Goal: Task Accomplishment & Management: Complete application form

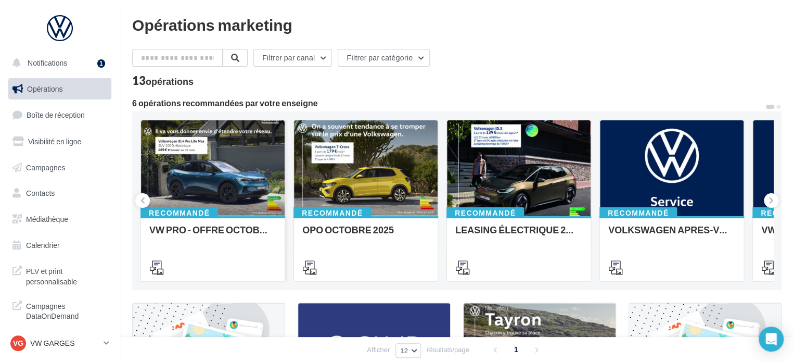
click at [183, 218] on div "Recommandé VW PRO - OFFRE OCTOBRE 25" at bounding box center [213, 248] width 144 height 64
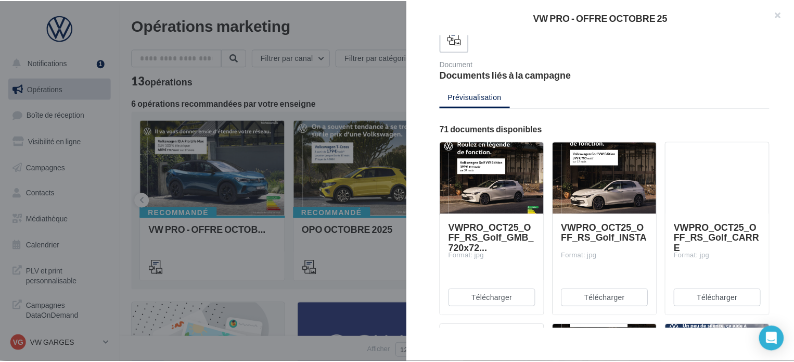
scroll to position [73, 0]
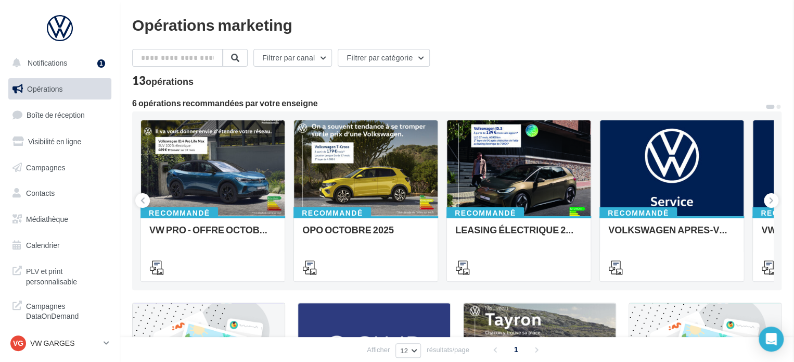
click at [367, 97] on div "Opérations marketing Filtrer par canal Filtrer par catégorie 13 opérations 6 op…" at bounding box center [457, 350] width 650 height 666
click at [73, 173] on link "Campagnes" at bounding box center [59, 168] width 107 height 22
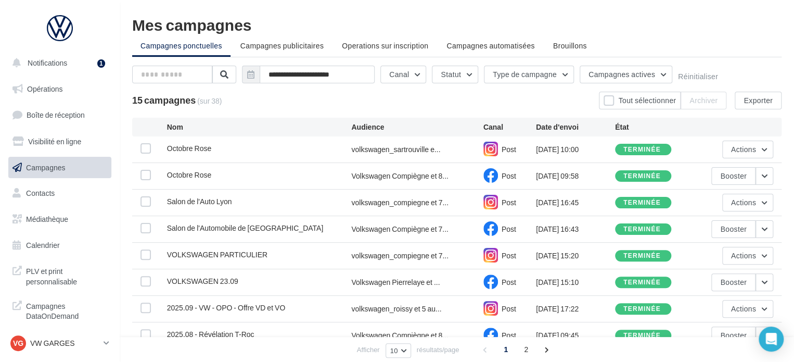
click at [489, 56] on ul "Campagnes ponctuelles Campagnes publicitaires Operations sur inscription Campag…" at bounding box center [457, 46] width 650 height 21
click at [488, 48] on span "Campagnes automatisées" at bounding box center [491, 45] width 88 height 9
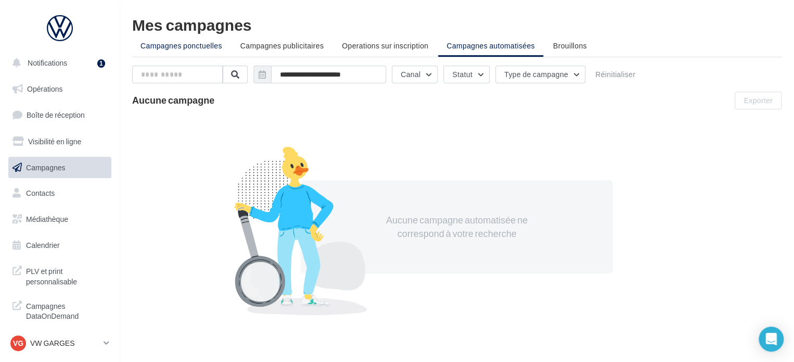
click at [188, 44] on span "Campagnes ponctuelles" at bounding box center [182, 45] width 82 height 9
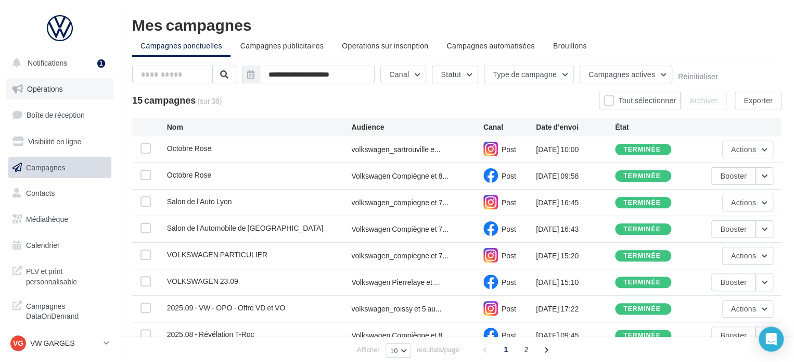
click at [43, 86] on span "Opérations" at bounding box center [44, 88] width 35 height 9
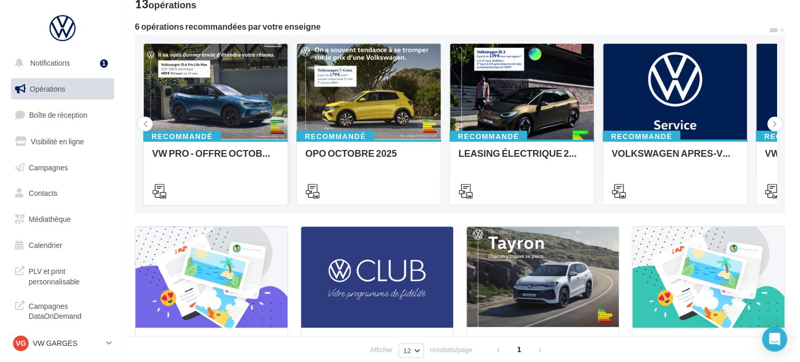
scroll to position [77, 0]
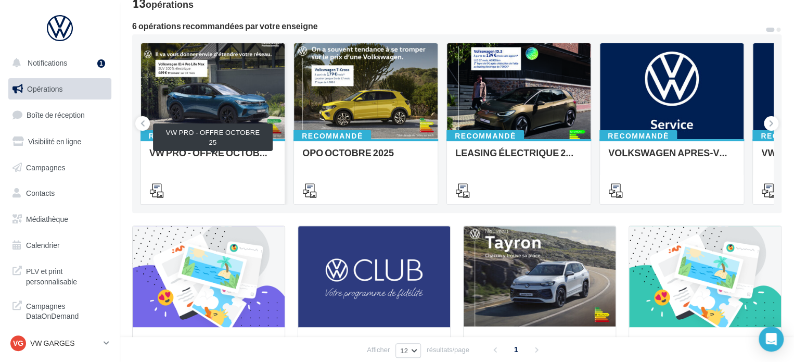
click at [215, 149] on div "VW PRO - OFFRE OCTOBRE 25" at bounding box center [212, 157] width 127 height 21
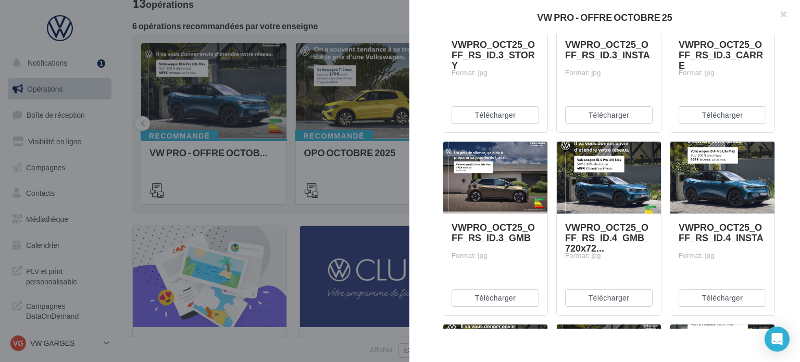
scroll to position [624, 0]
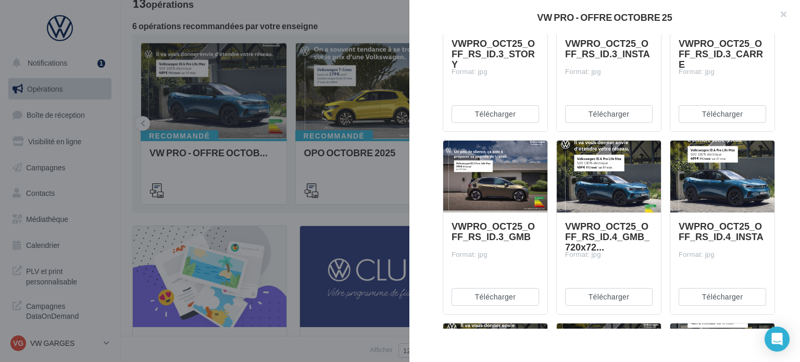
click at [712, 217] on div "VWPRO_OCT25_OFF_RS_ID.4_INSTA Format: jpg" at bounding box center [722, 262] width 104 height 100
click at [712, 225] on span "VWPRO_OCT25_OFF_RS_ID.4_INSTA" at bounding box center [720, 231] width 85 height 22
click at [706, 209] on div at bounding box center [722, 177] width 104 height 73
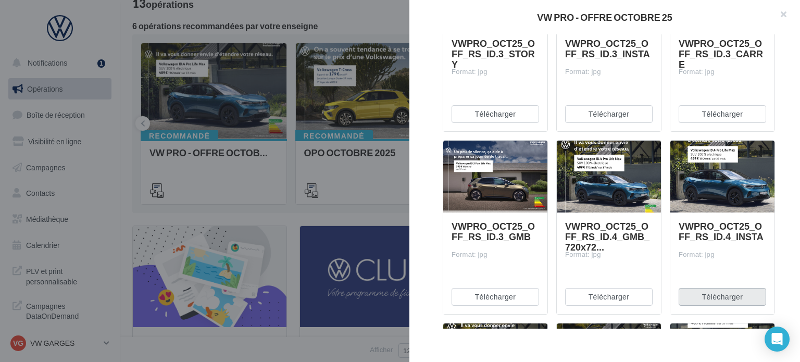
click at [726, 296] on button "Télécharger" at bounding box center [721, 297] width 87 height 18
click at [706, 264] on div "VWPRO_OCT25_OFF_RS_ID.4_INSTA Format: jpg" at bounding box center [721, 263] width 87 height 84
click at [489, 16] on div "VW PRO - OFFRE OCTOBRE 25" at bounding box center [604, 16] width 357 height 9
click at [686, 12] on div "VW PRO - OFFRE OCTOBRE 25" at bounding box center [604, 17] width 390 height 34
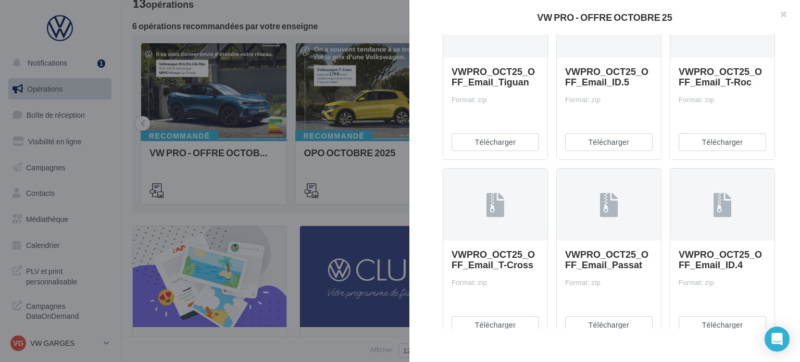
scroll to position [3519, 0]
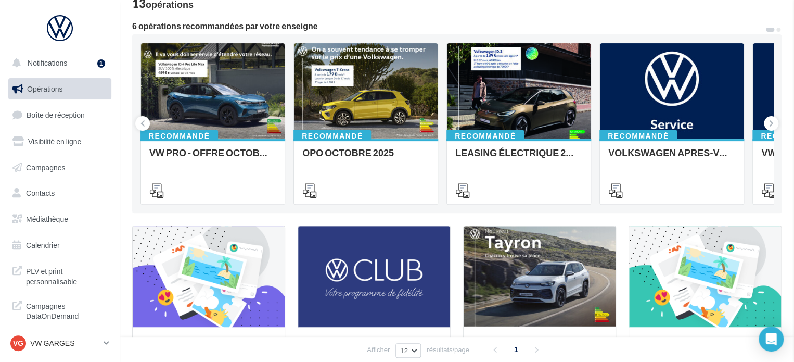
click at [363, 224] on div "Opérations marketing Filtrer par canal Filtrer par catégorie 13 opérations 6 op…" at bounding box center [457, 273] width 650 height 666
click at [769, 119] on icon at bounding box center [771, 123] width 5 height 10
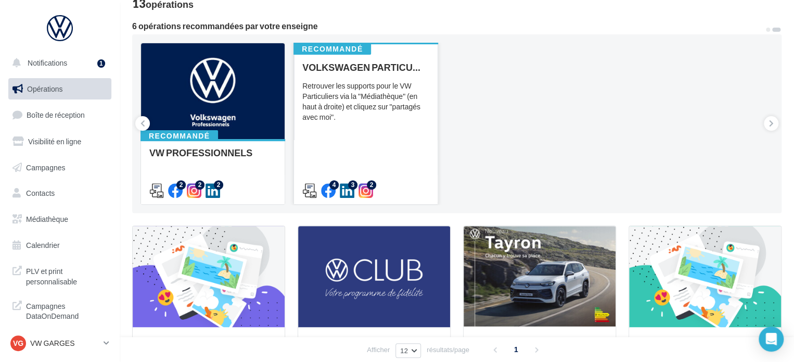
click at [410, 188] on div "4 3 2" at bounding box center [365, 189] width 127 height 12
click at [368, 85] on div "Retrouver les supports pour le VW Particuliers via la "Médiathèque" (en haut à …" at bounding box center [365, 102] width 127 height 42
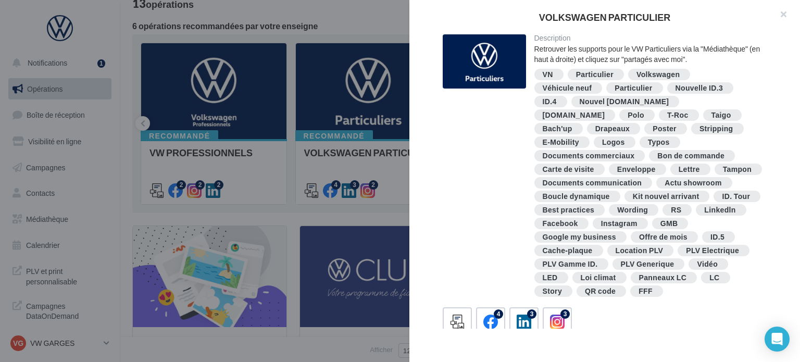
scroll to position [248, 0]
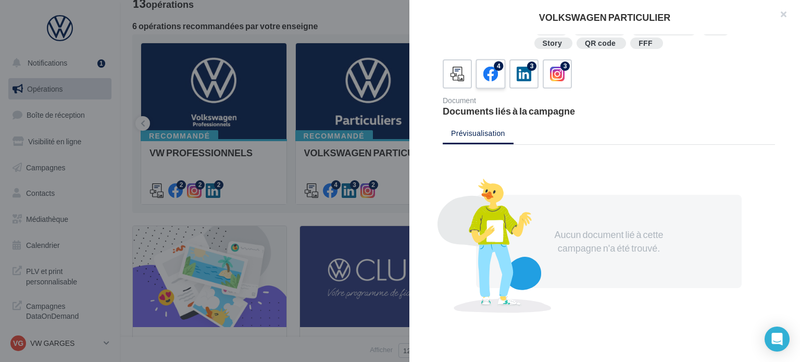
click at [498, 87] on label "4" at bounding box center [490, 74] width 30 height 30
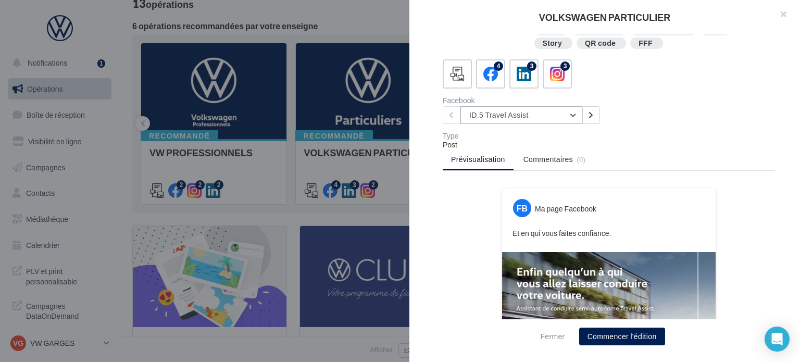
click at [497, 113] on button "ID.5 Travel Assist" at bounding box center [521, 115] width 122 height 18
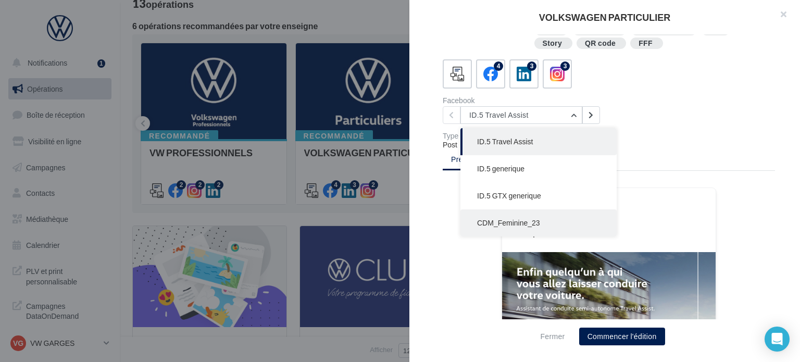
click at [505, 214] on button "CDM_Feminine_23" at bounding box center [538, 222] width 156 height 27
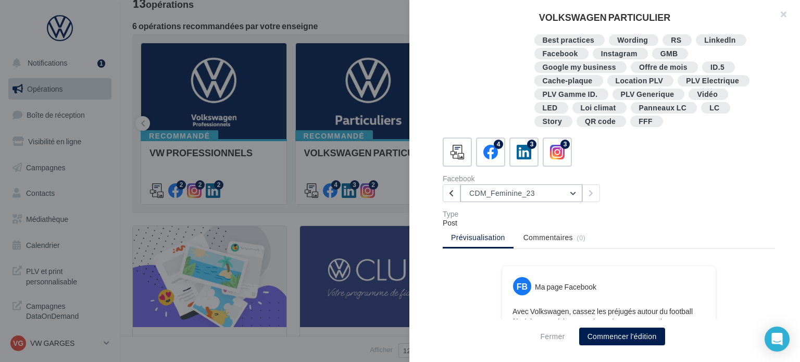
scroll to position [169, 0]
click at [502, 196] on button "CDM_Feminine_23" at bounding box center [521, 194] width 122 height 18
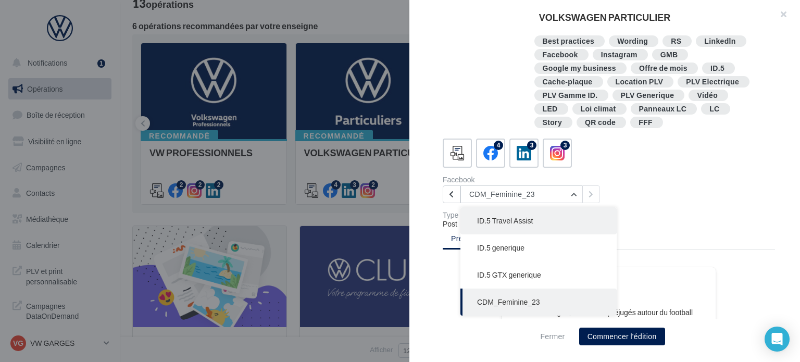
click at [496, 216] on span "ID.5 Travel Assist" at bounding box center [505, 220] width 56 height 9
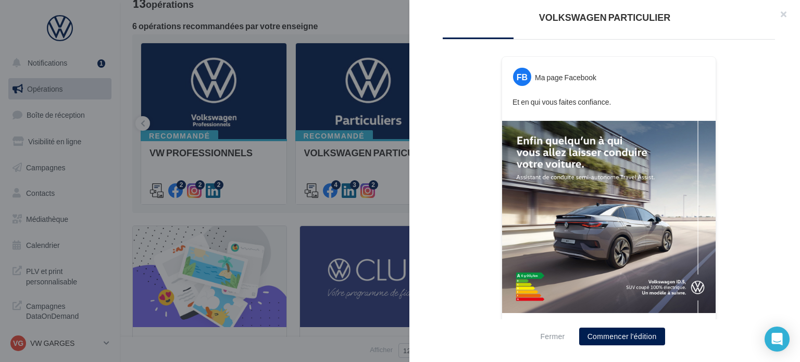
scroll to position [398, 0]
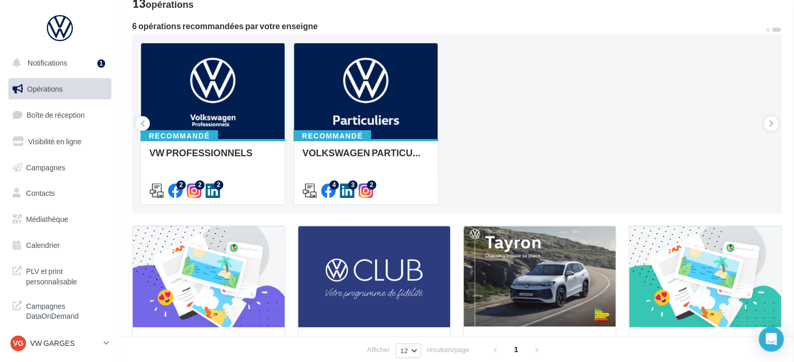
click at [140, 122] on button at bounding box center [142, 123] width 15 height 15
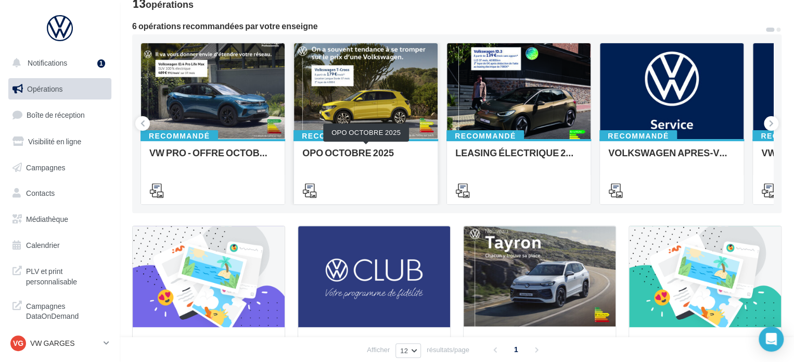
click at [333, 163] on div "OPO OCTOBRE 2025" at bounding box center [365, 157] width 127 height 21
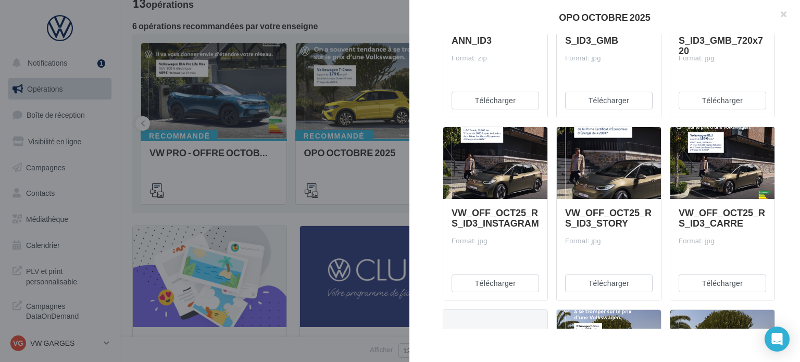
scroll to position [273, 0]
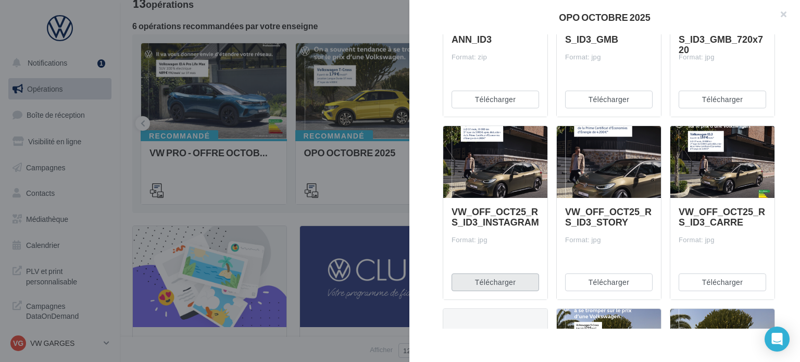
click at [483, 289] on button "Télécharger" at bounding box center [494, 282] width 87 height 18
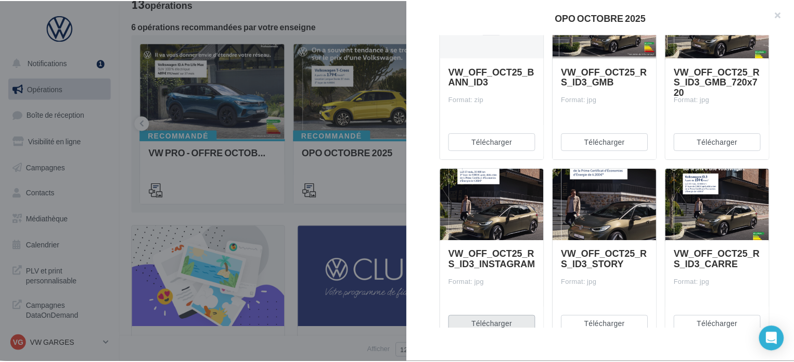
scroll to position [231, 0]
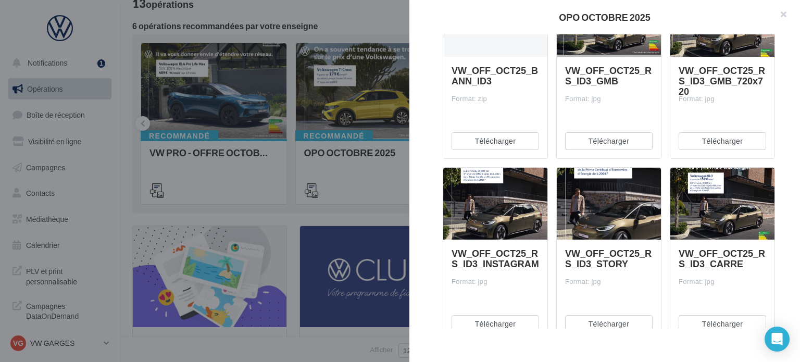
click at [460, 269] on span "VW_OFF_OCT25_RS_ID3_INSTAGRAM" at bounding box center [494, 258] width 87 height 22
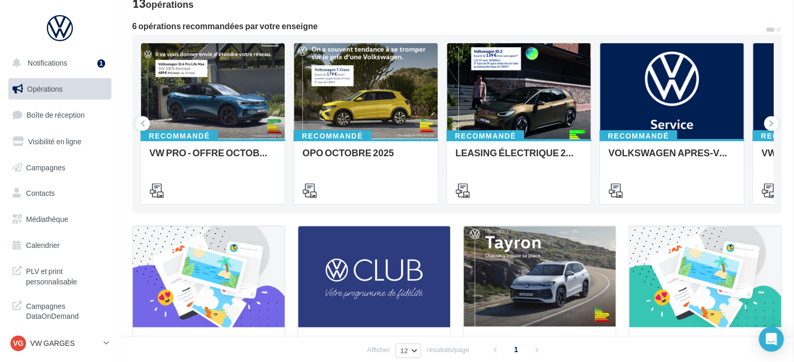
click at [393, 204] on div "Opérations marketing Filtrer par canal Filtrer par catégorie 13 opérations 6 op…" at bounding box center [457, 273] width 650 height 666
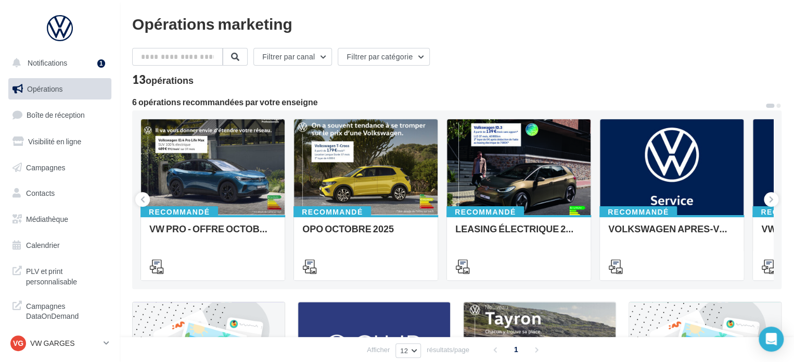
scroll to position [0, 0]
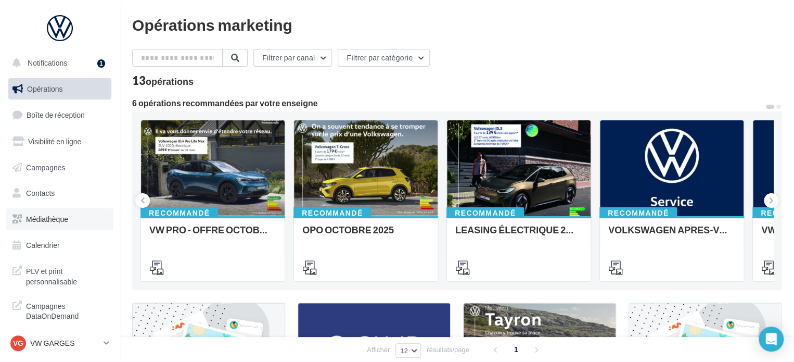
click at [70, 220] on link "Médiathèque" at bounding box center [59, 219] width 107 height 22
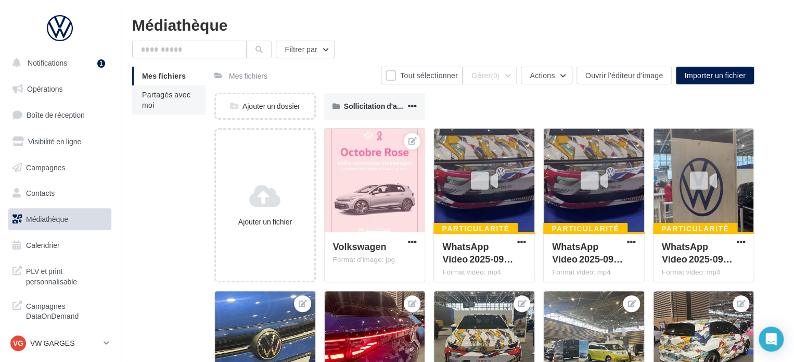
click at [183, 106] on li "Partagés avec moi" at bounding box center [169, 99] width 74 height 29
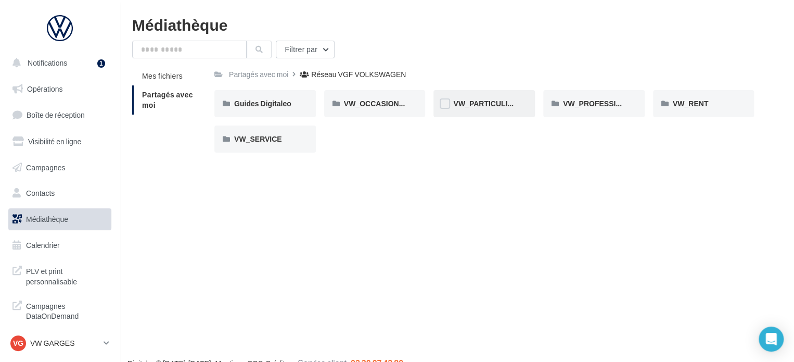
click at [487, 114] on div "VW_PARTICULIERS" at bounding box center [485, 103] width 102 height 27
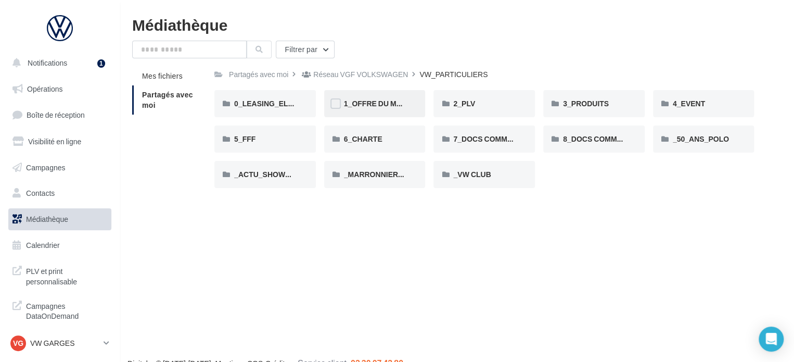
click at [360, 97] on div "1_OFFRE DU MOIS" at bounding box center [375, 103] width 102 height 27
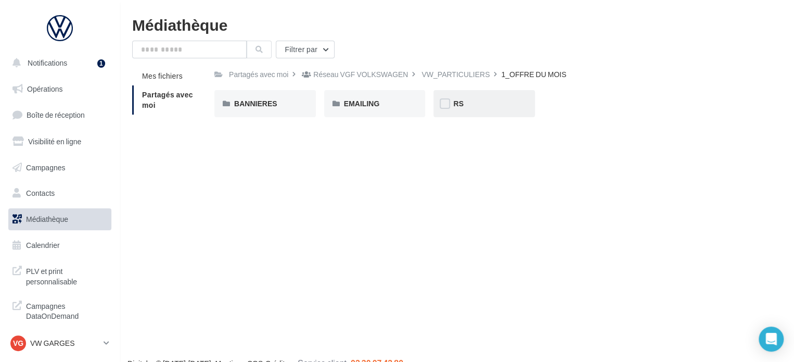
click at [463, 115] on div "RS" at bounding box center [485, 103] width 102 height 27
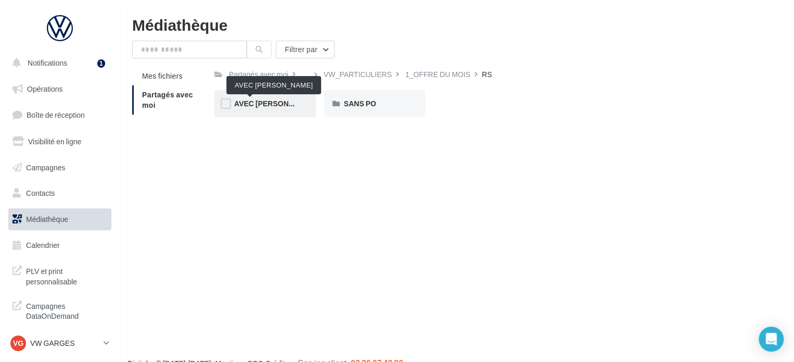
click at [264, 108] on span "AVEC PO" at bounding box center [275, 103] width 82 height 9
click at [254, 113] on div "ID.3" at bounding box center [265, 103] width 102 height 27
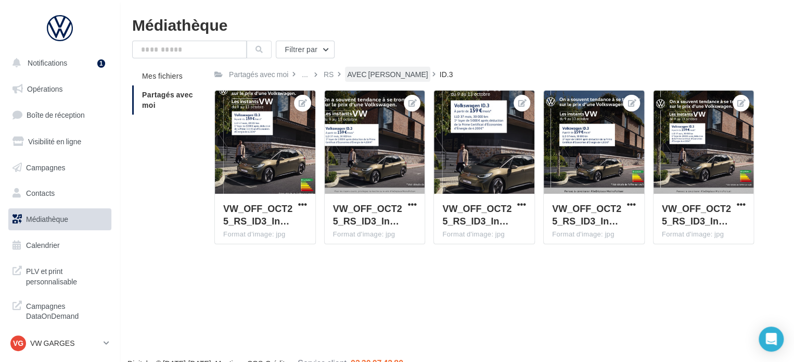
click at [354, 71] on div "AVEC PO" at bounding box center [387, 74] width 81 height 10
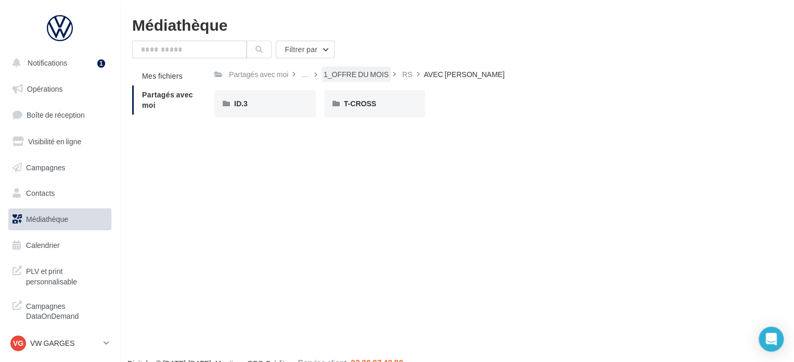
click at [340, 73] on div "1_OFFRE DU MOIS" at bounding box center [356, 74] width 65 height 10
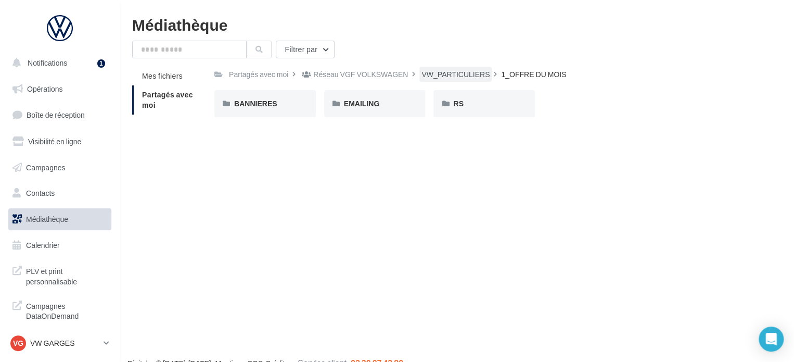
click at [420, 77] on div "VW_PARTICULIERS" at bounding box center [456, 74] width 72 height 15
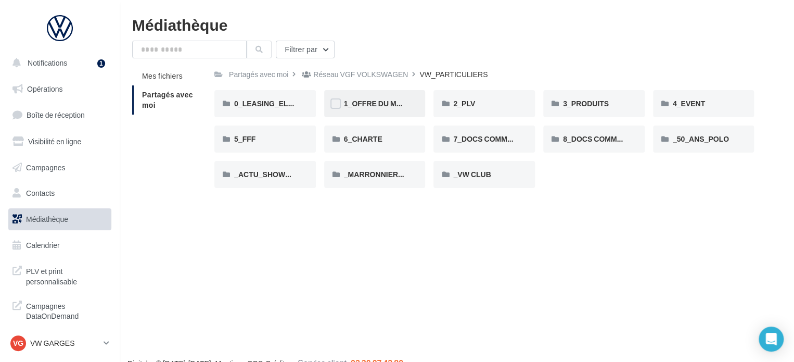
click at [413, 102] on div "1_OFFRE DU MOIS" at bounding box center [375, 103] width 102 height 27
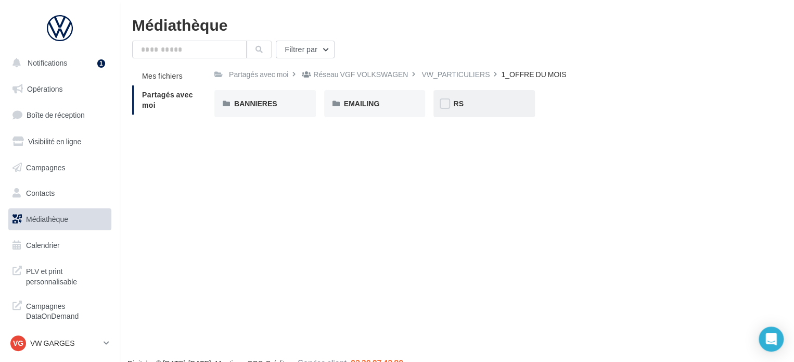
click at [473, 104] on div "RS" at bounding box center [484, 103] width 62 height 10
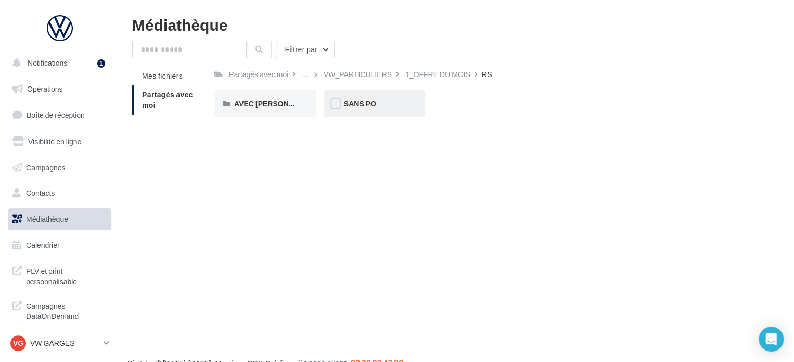
click at [368, 110] on div "SANS PO" at bounding box center [375, 103] width 102 height 27
click at [352, 116] on div "T-CROSS" at bounding box center [375, 103] width 102 height 27
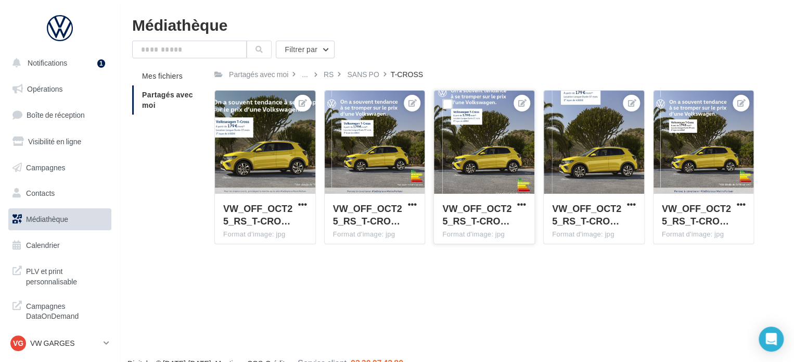
click at [460, 127] on div at bounding box center [484, 143] width 100 height 104
click at [501, 151] on div at bounding box center [484, 143] width 100 height 104
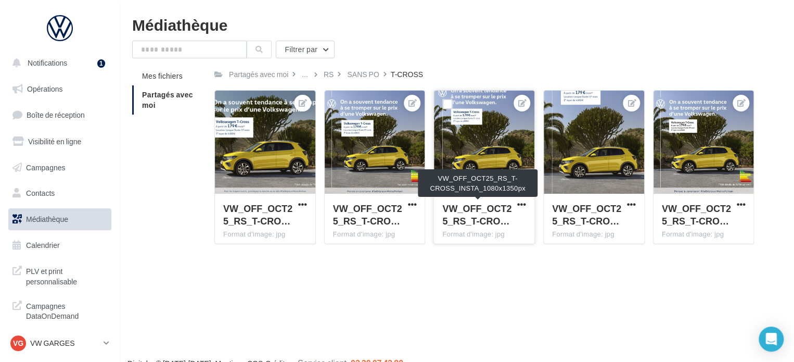
click at [473, 215] on span "VW_OFF_OCT25_RS_T-CRO…" at bounding box center [477, 215] width 69 height 24
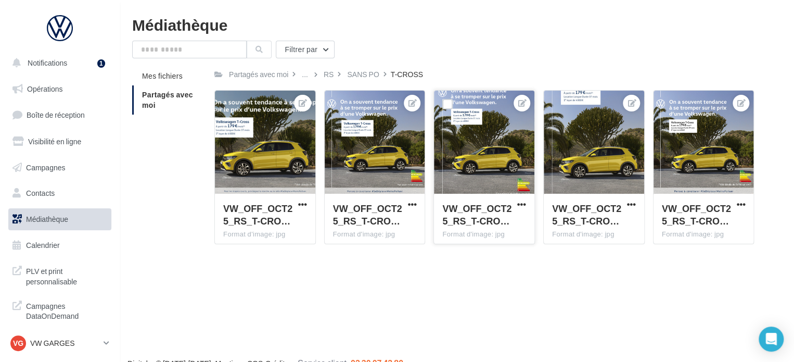
click at [473, 215] on span "VW_OFF_OCT25_RS_T-CRO…" at bounding box center [477, 215] width 69 height 24
click at [477, 122] on div at bounding box center [484, 143] width 100 height 104
click at [524, 101] on icon at bounding box center [523, 102] width 8 height 7
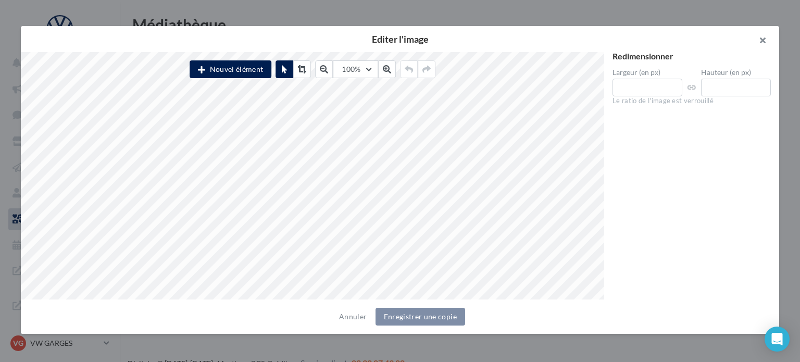
click at [764, 41] on button "button" at bounding box center [758, 41] width 42 height 31
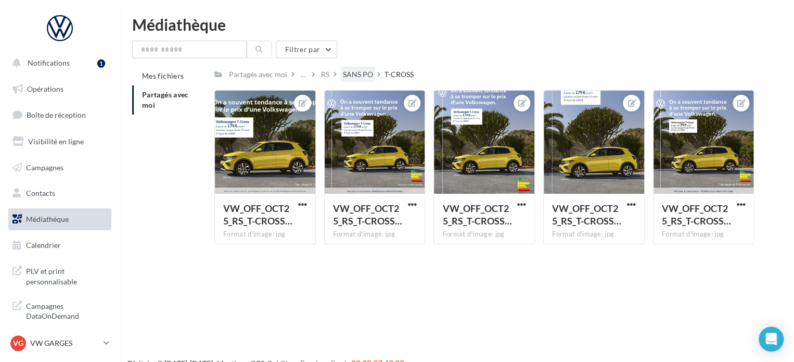
click at [353, 71] on div "SANS PO" at bounding box center [358, 74] width 30 height 10
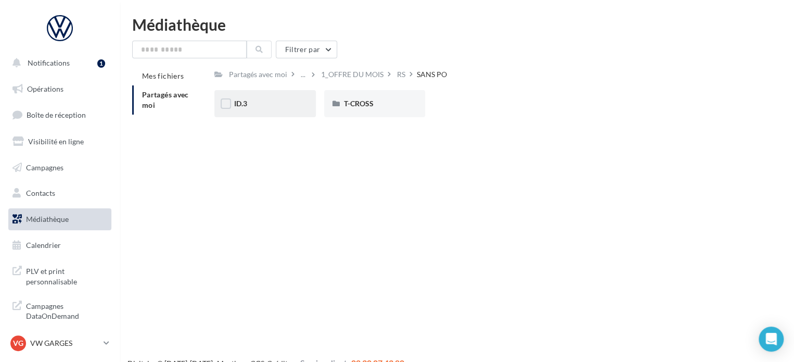
click at [291, 94] on div "ID.3" at bounding box center [265, 103] width 102 height 27
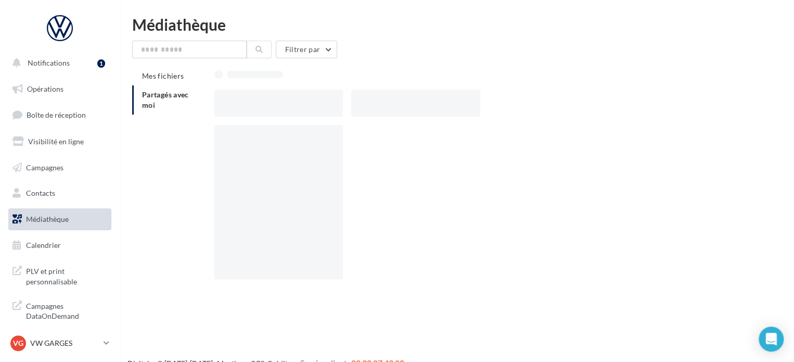
click at [291, 94] on div at bounding box center [278, 103] width 129 height 27
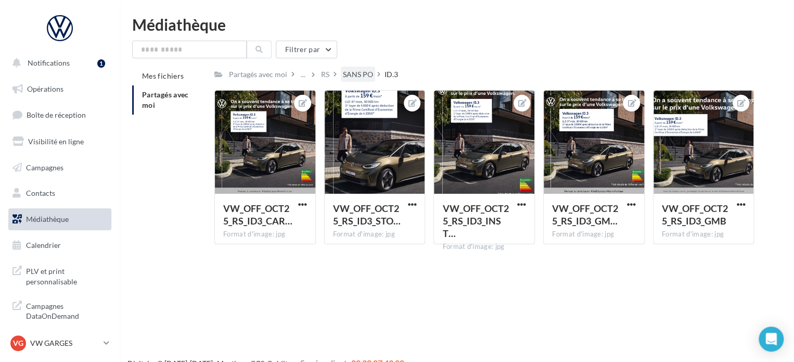
click at [355, 74] on div "SANS PO" at bounding box center [358, 74] width 30 height 10
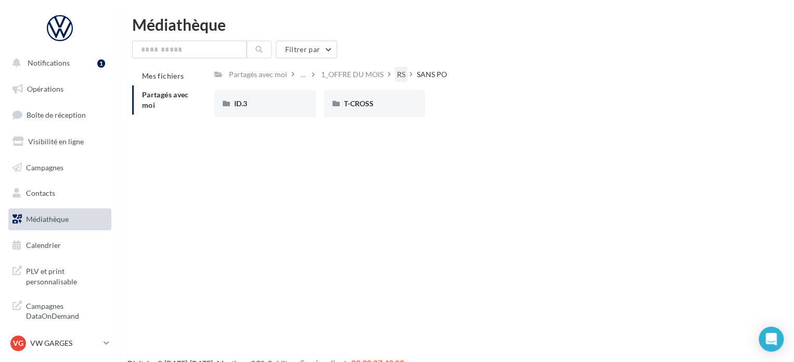
click at [400, 74] on div "RS" at bounding box center [401, 74] width 8 height 10
click at [415, 74] on div "1_OFFRE DU MOIS" at bounding box center [430, 74] width 62 height 10
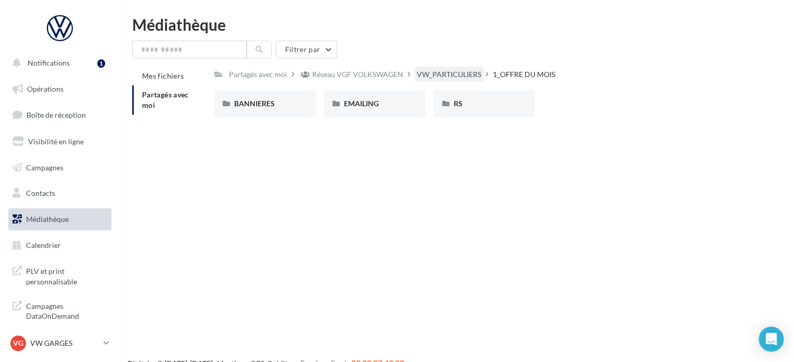
click at [436, 72] on div "VW_PARTICULIERS" at bounding box center [449, 74] width 65 height 10
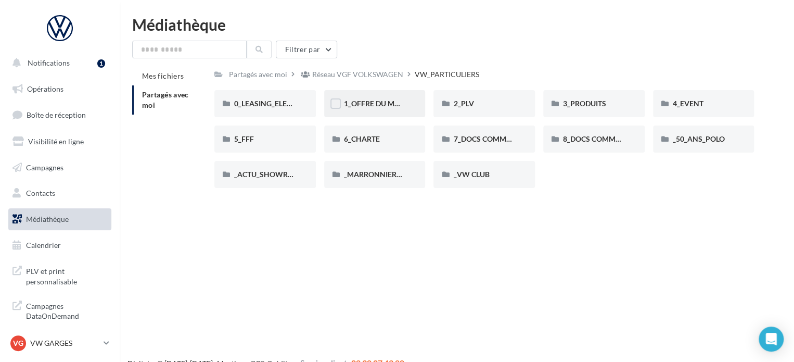
click at [394, 98] on div "1_OFFRE DU MOIS" at bounding box center [375, 103] width 62 height 10
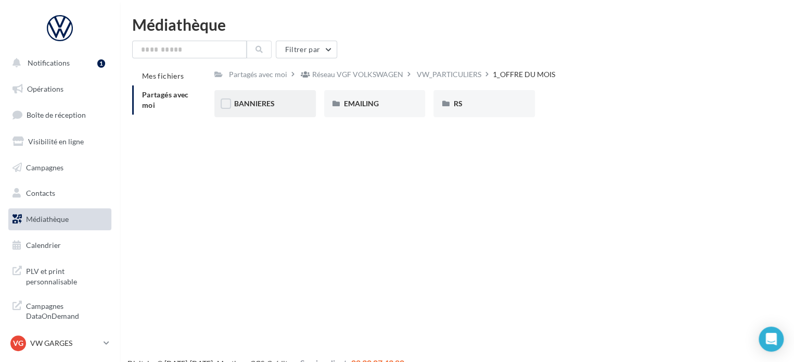
click at [293, 105] on div "BANNIERES" at bounding box center [265, 103] width 62 height 10
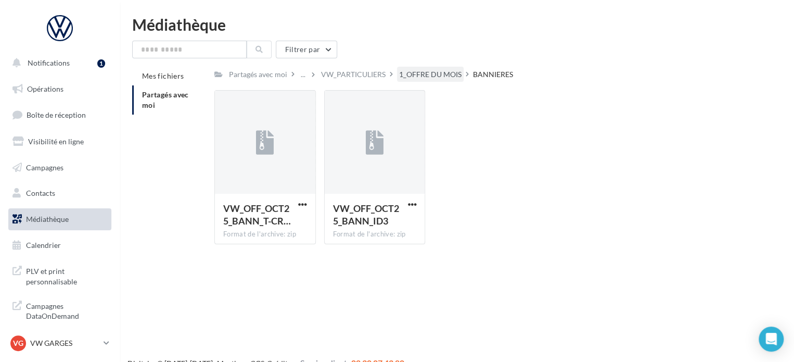
click at [411, 67] on div "1_OFFRE DU MOIS" at bounding box center [430, 74] width 67 height 15
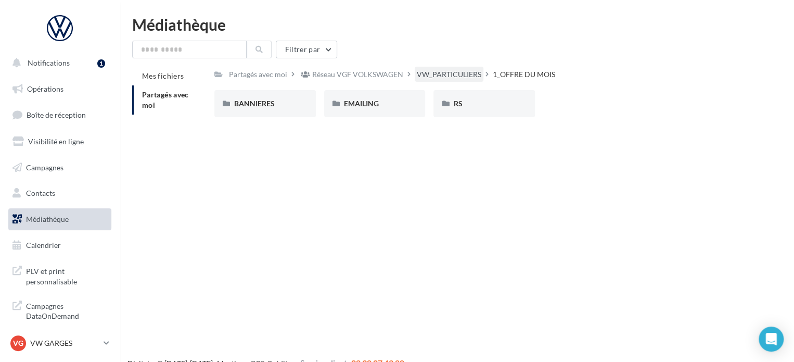
click at [415, 72] on div "VW_PARTICULIERS" at bounding box center [449, 74] width 69 height 15
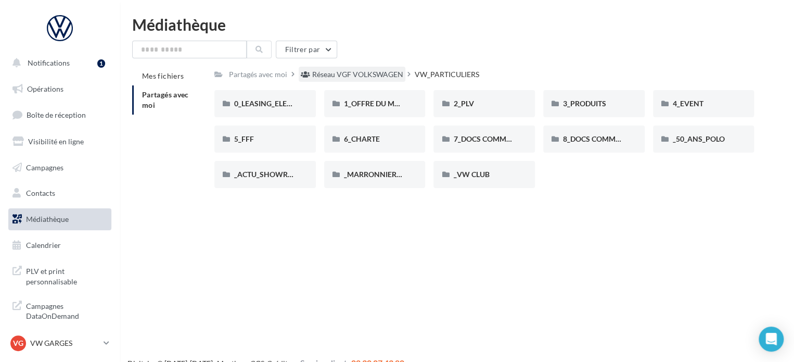
click at [358, 72] on div "Réseau VGF VOLKSWAGEN" at bounding box center [357, 74] width 91 height 10
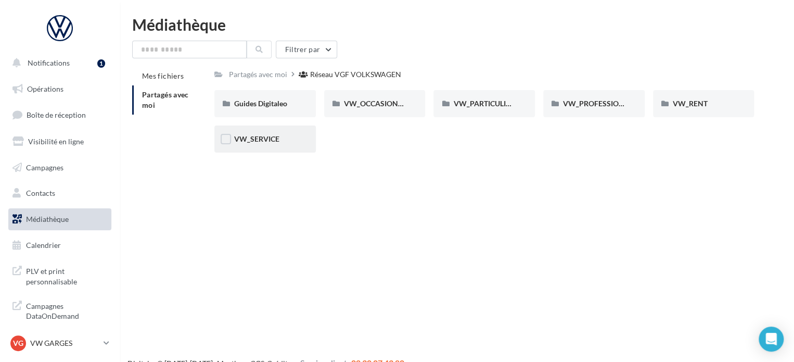
click at [238, 145] on div "VW_SERVICE" at bounding box center [265, 138] width 102 height 27
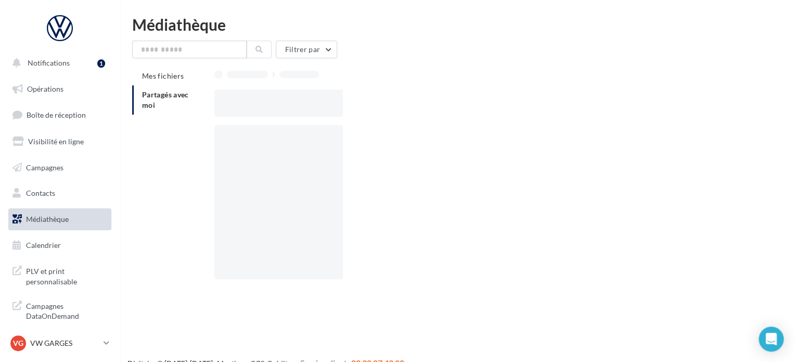
click at [238, 145] on div at bounding box center [278, 202] width 129 height 154
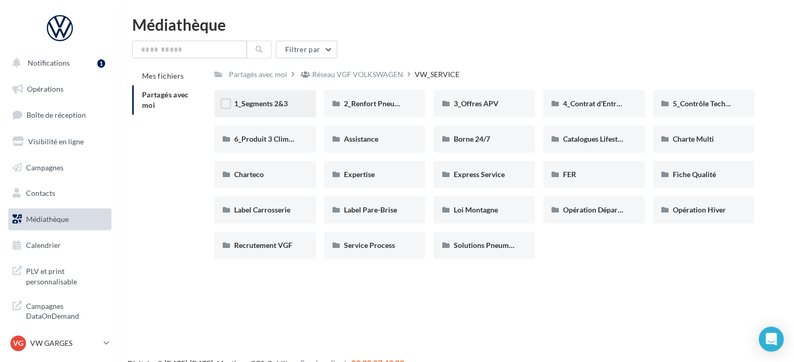
click at [249, 92] on div "1_Segments 2&3" at bounding box center [265, 103] width 102 height 27
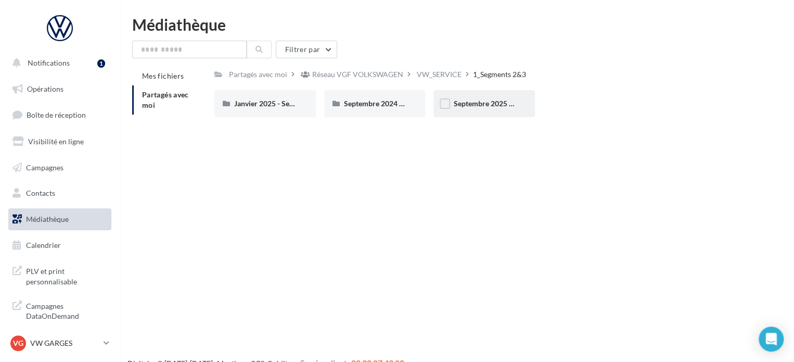
click at [459, 109] on div "Septembre 2025 - Segments 2&3" at bounding box center [485, 103] width 102 height 27
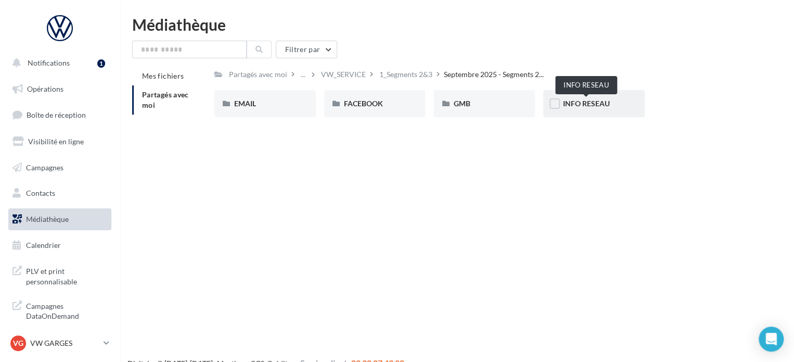
click at [583, 102] on span "INFO RESEAU" at bounding box center [586, 103] width 47 height 9
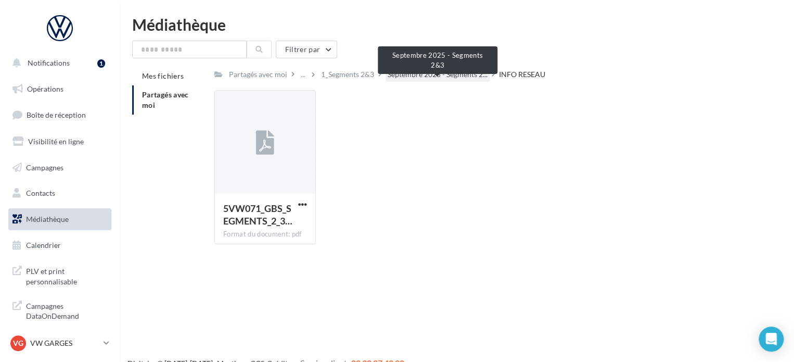
click at [440, 72] on span "Septembre 2025 - Segments 2..." at bounding box center [438, 74] width 100 height 10
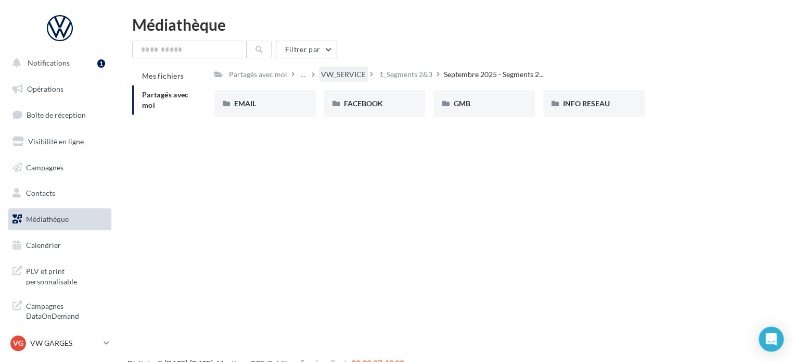
click at [358, 72] on div "VW_SERVICE" at bounding box center [343, 74] width 45 height 10
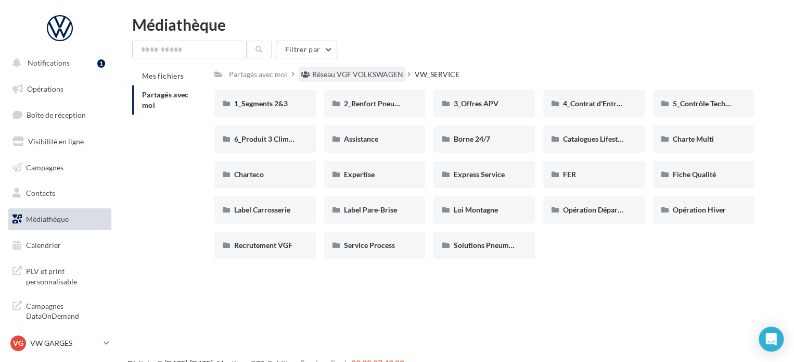
click at [339, 74] on div "Réseau VGF VOLKSWAGEN" at bounding box center [357, 74] width 91 height 10
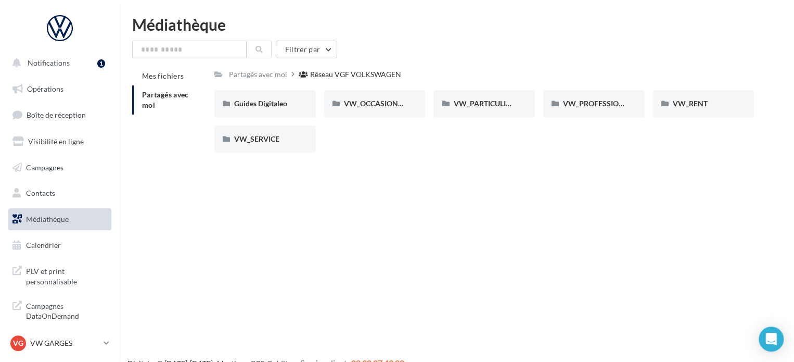
click at [308, 8] on html "Notifications 1 Opérations Boîte de réception Visibilité en ligne Campagnes Con…" at bounding box center [397, 181] width 794 height 362
click at [59, 95] on link "Opérations" at bounding box center [59, 89] width 107 height 22
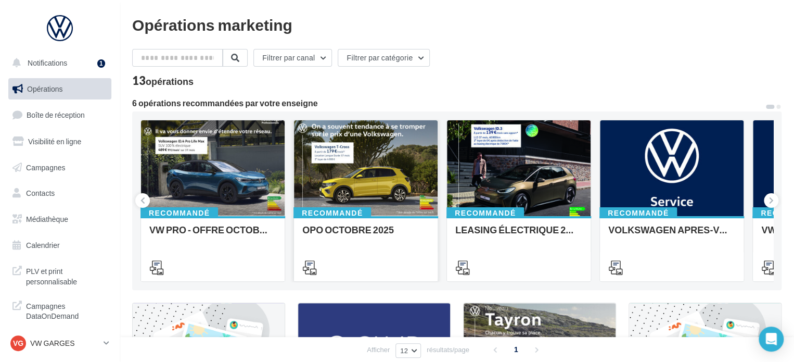
drag, startPoint x: 295, startPoint y: 213, endPoint x: 314, endPoint y: 217, distance: 20.1
click at [314, 217] on div "Recommandé OPO OCTOBRE 2025" at bounding box center [366, 248] width 144 height 64
click at [314, 217] on div "Opérations marketing Filtrer par canal Filtrer par catégorie 13 opérations 6 op…" at bounding box center [457, 350] width 650 height 666
click at [314, 217] on div "Recommandé OPO OCTOBRE 2025" at bounding box center [366, 248] width 144 height 64
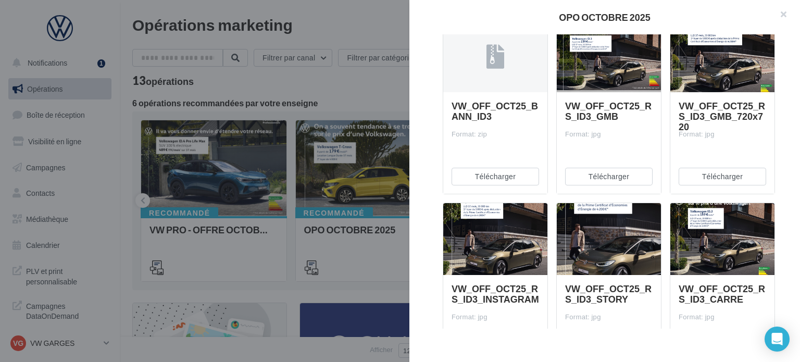
scroll to position [323, 0]
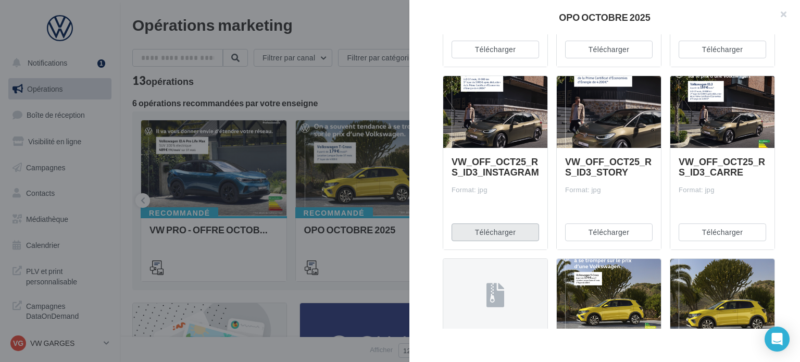
click at [498, 230] on button "Télécharger" at bounding box center [494, 232] width 87 height 18
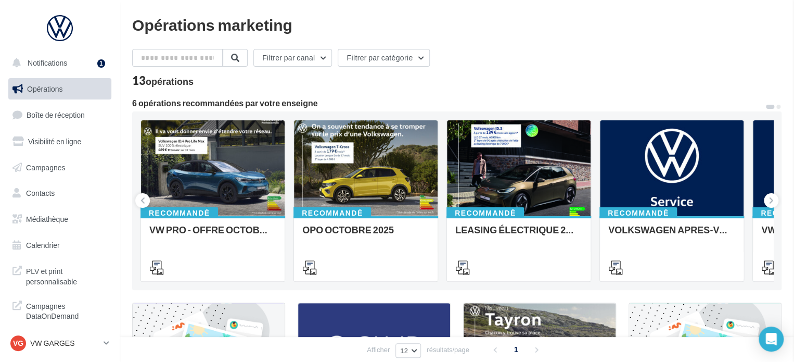
click at [324, 106] on div "Opérations marketing Filtrer par canal Filtrer par catégorie 13 opérations 6 op…" at bounding box center [457, 350] width 650 height 666
click at [772, 198] on icon at bounding box center [771, 200] width 5 height 10
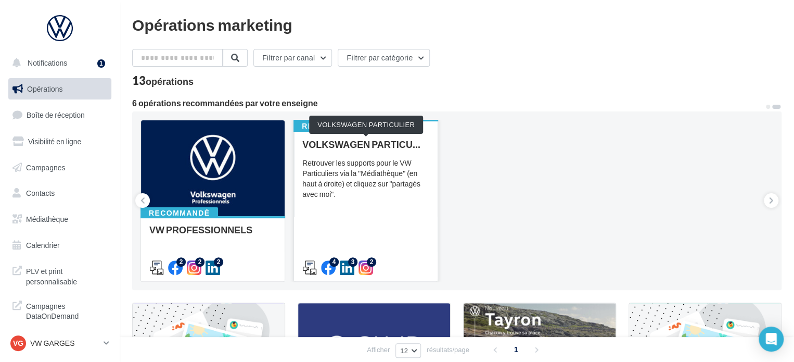
click at [335, 141] on div "VOLKSWAGEN PARTICULIER" at bounding box center [365, 144] width 127 height 10
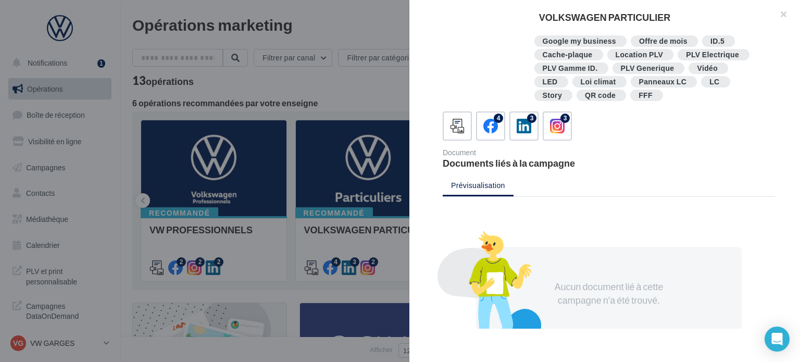
scroll to position [198, 0]
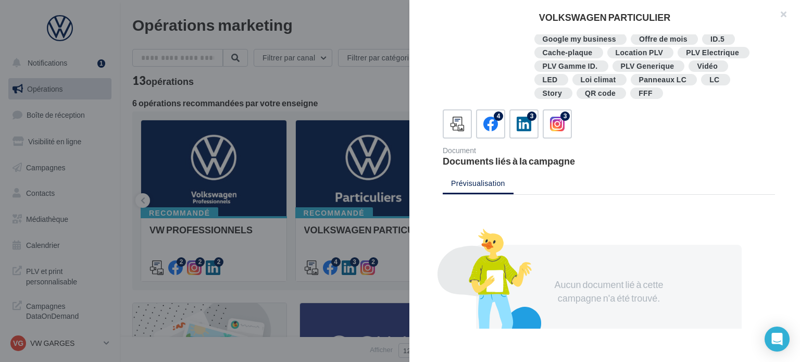
click at [540, 123] on div "4 3 3" at bounding box center [609, 123] width 332 height 29
click at [550, 124] on icon at bounding box center [557, 124] width 15 height 15
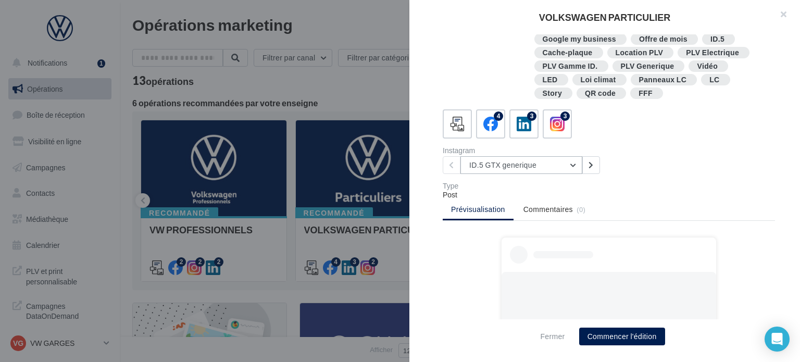
click at [530, 170] on button "ID.5 GTX generique" at bounding box center [521, 165] width 122 height 18
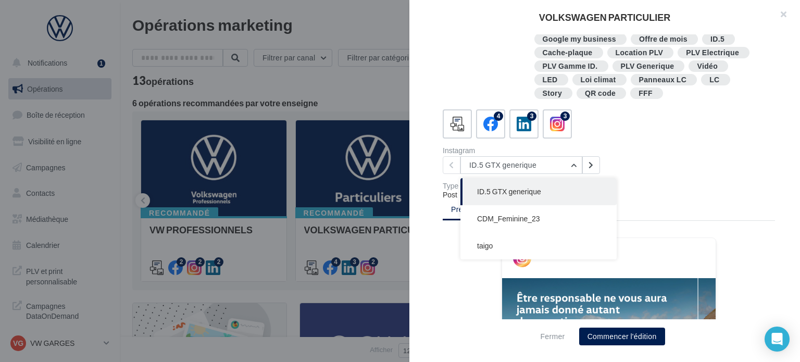
click at [606, 162] on div "Instagram ID.5 GTX generique ID.5 GTX generique CDM_Feminine_23 taigo" at bounding box center [528, 160] width 170 height 27
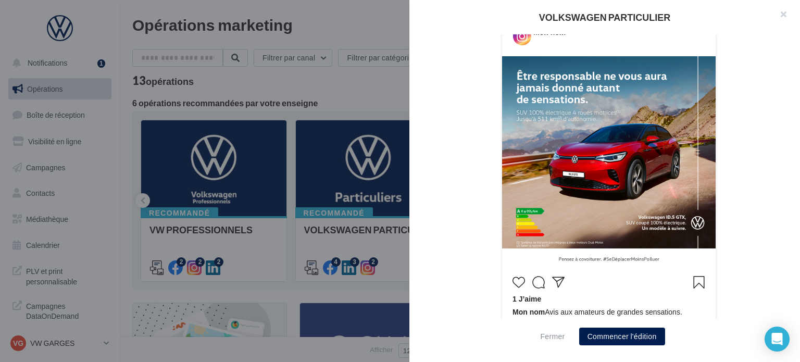
scroll to position [473, 0]
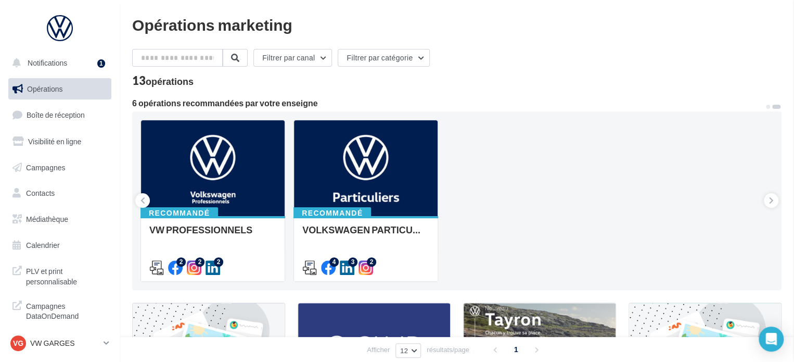
click at [139, 196] on button at bounding box center [142, 200] width 15 height 15
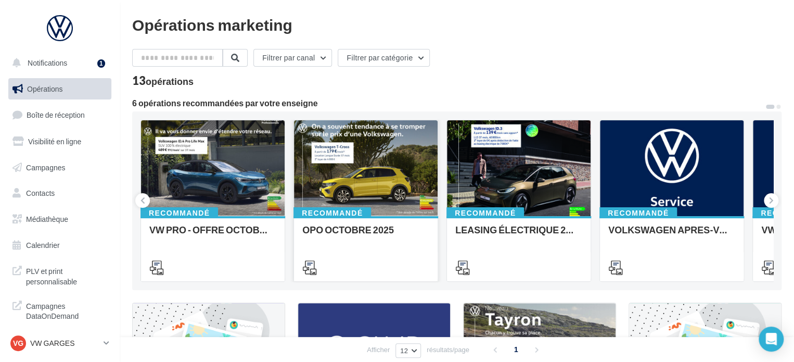
click at [364, 220] on div "Recommandé OPO OCTOBRE 2025" at bounding box center [366, 248] width 144 height 64
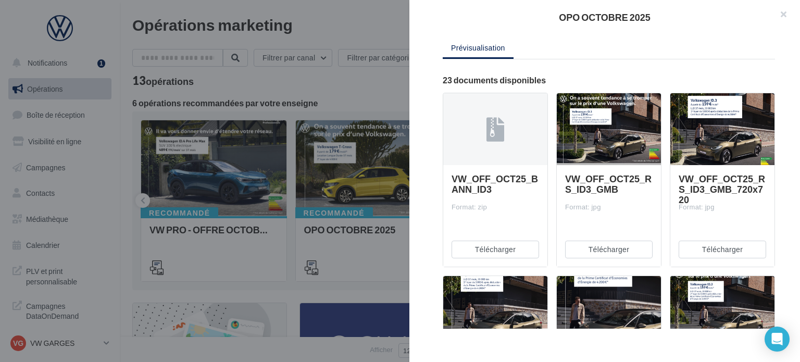
scroll to position [0, 0]
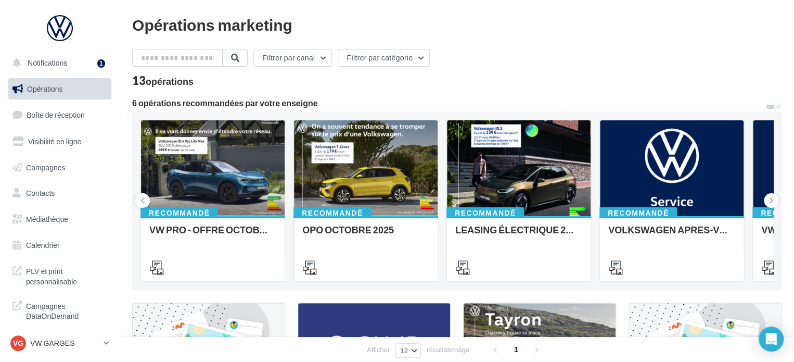
click at [223, 240] on div "VW PRO - OFFRE OCTOBRE 25" at bounding box center [212, 234] width 127 height 21
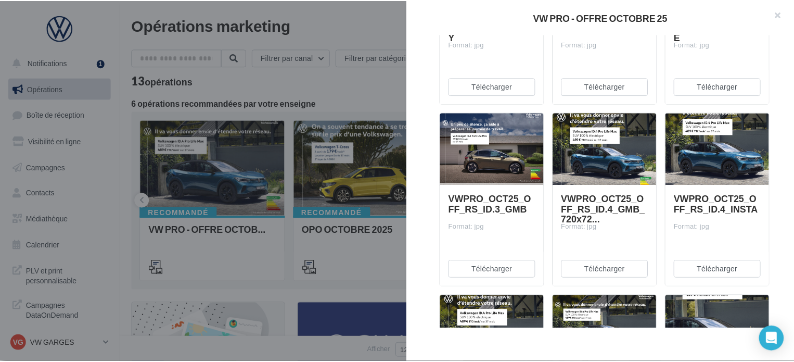
scroll to position [672, 0]
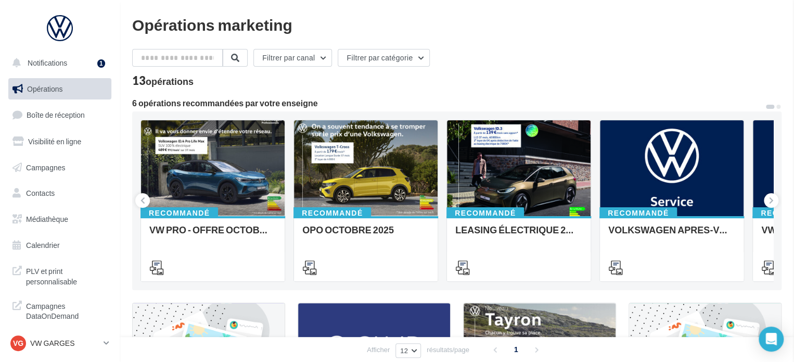
click at [67, 220] on span "Médiathèque" at bounding box center [47, 218] width 42 height 9
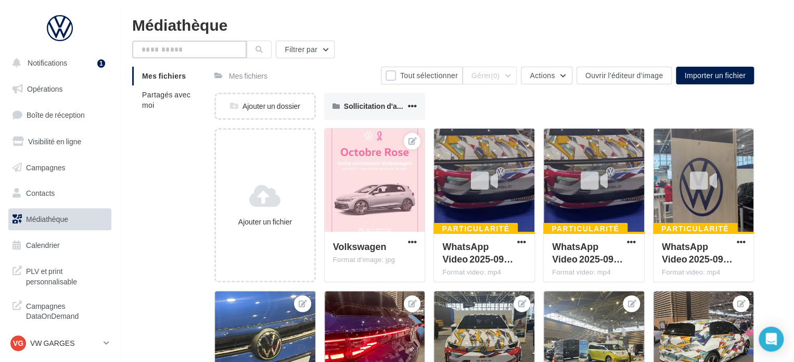
click at [148, 54] on input "text" at bounding box center [189, 50] width 115 height 18
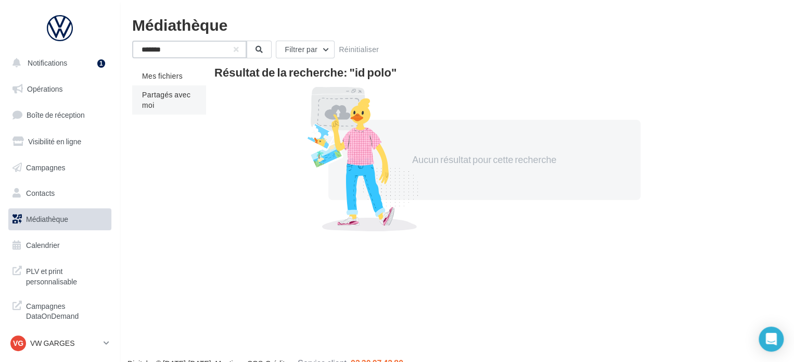
type input "*******"
click at [159, 90] on span "Partagés avec moi" at bounding box center [166, 99] width 48 height 19
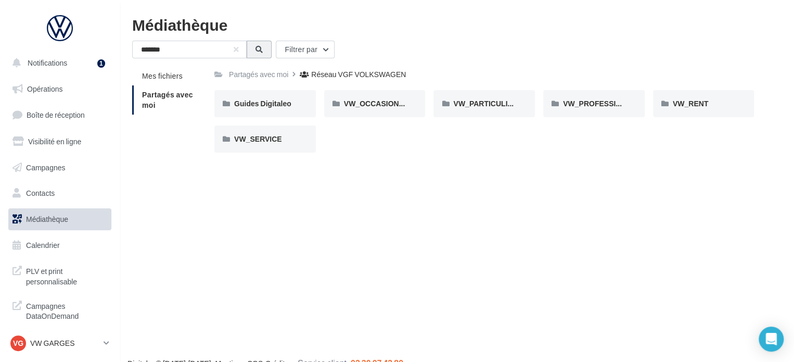
click at [264, 47] on button at bounding box center [259, 50] width 25 height 18
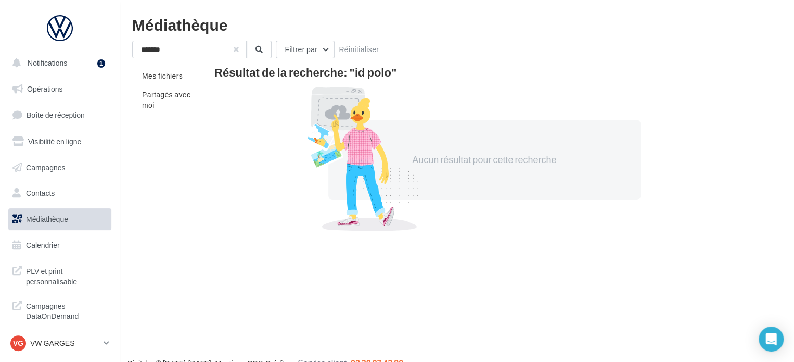
click at [238, 52] on button "button" at bounding box center [236, 49] width 4 height 4
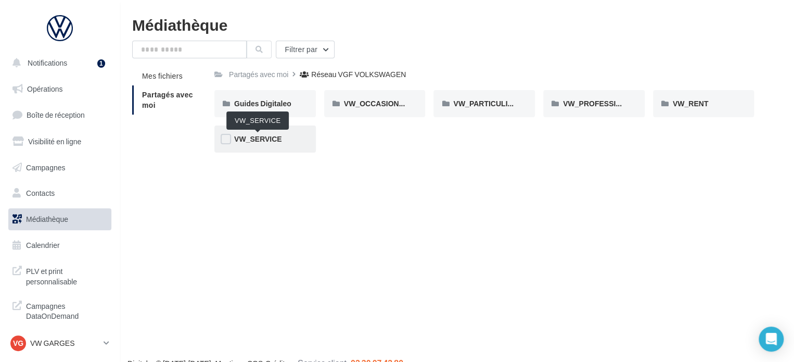
click at [281, 143] on span "VW_SERVICE" at bounding box center [258, 138] width 48 height 9
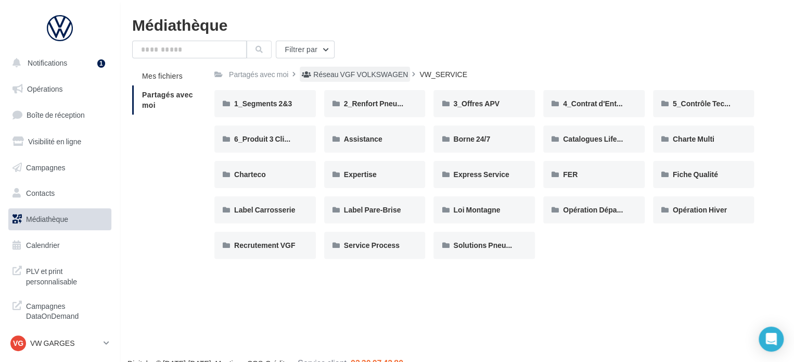
click at [337, 72] on div "Réseau VGF VOLKSWAGEN" at bounding box center [360, 74] width 95 height 10
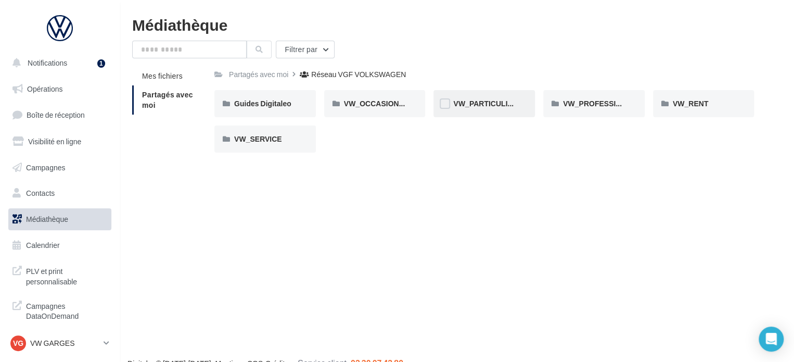
click at [521, 97] on div "VW_PARTICULIERS" at bounding box center [485, 103] width 102 height 27
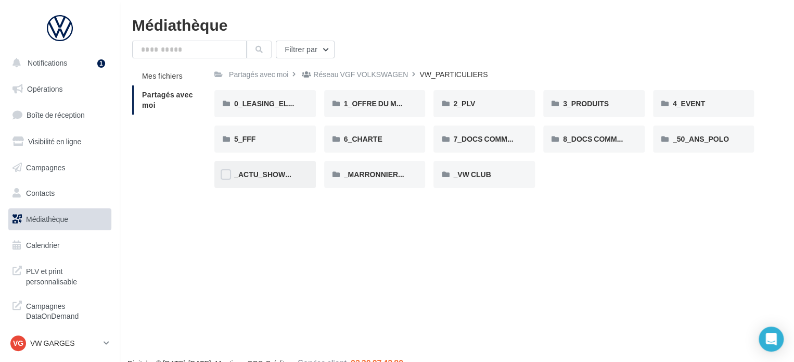
click at [250, 185] on div "_ACTU_SHOWROOM" at bounding box center [265, 174] width 102 height 27
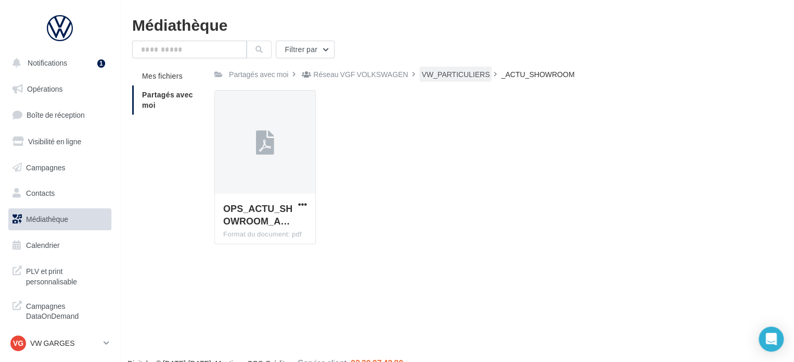
click at [456, 78] on div "VW_PARTICULIERS" at bounding box center [456, 74] width 68 height 10
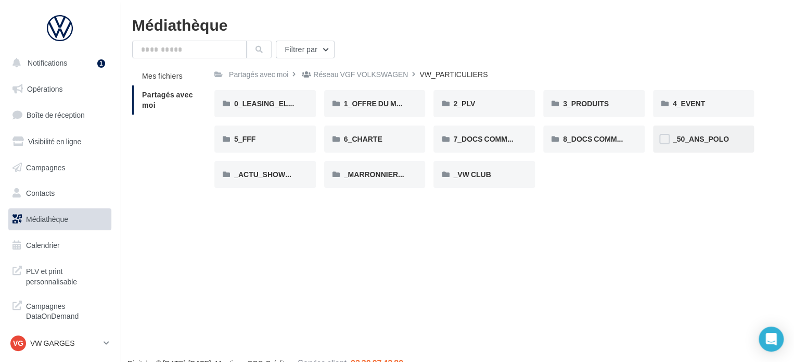
click at [679, 129] on div "_50_ANS_POLO" at bounding box center [704, 138] width 102 height 27
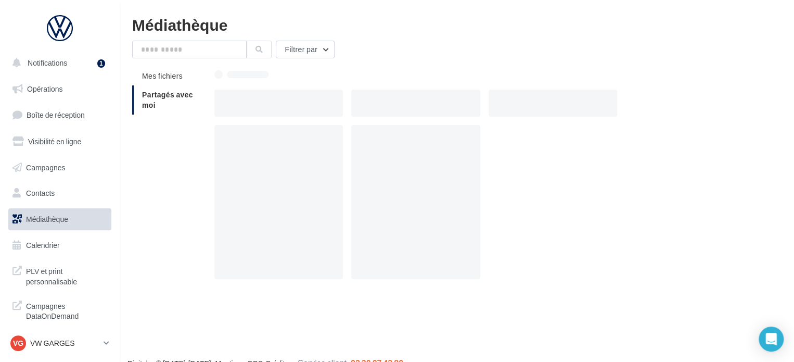
click at [679, 129] on div at bounding box center [488, 206] width 548 height 162
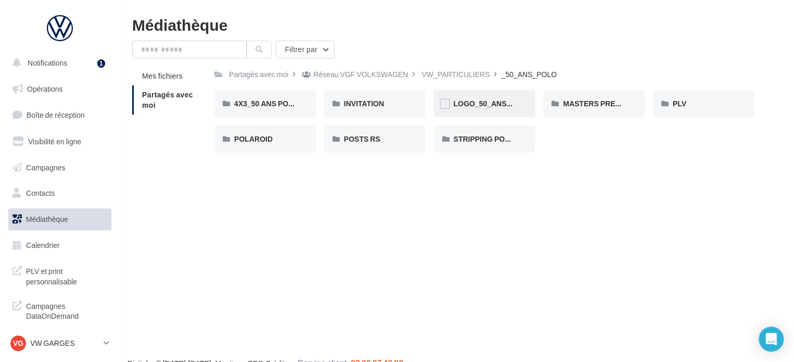
click at [466, 112] on div "LOGO_50_ANS_POLO" at bounding box center [485, 103] width 102 height 27
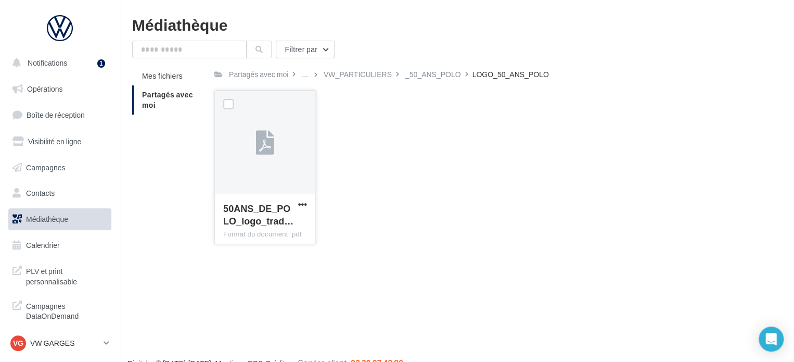
click at [306, 147] on div at bounding box center [265, 143] width 100 height 104
click at [444, 72] on div "_50_ANS_POLO" at bounding box center [434, 74] width 56 height 10
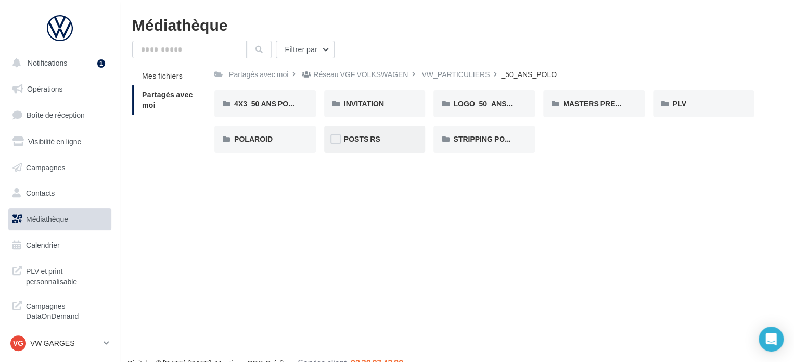
click at [387, 144] on div "POSTS RS" at bounding box center [375, 139] width 62 height 10
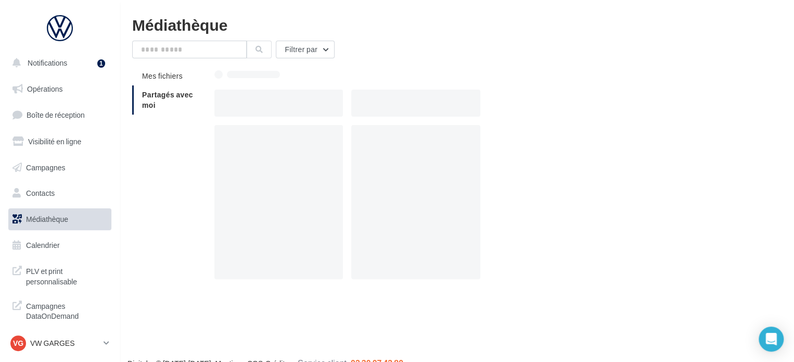
click at [387, 144] on div at bounding box center [415, 202] width 129 height 154
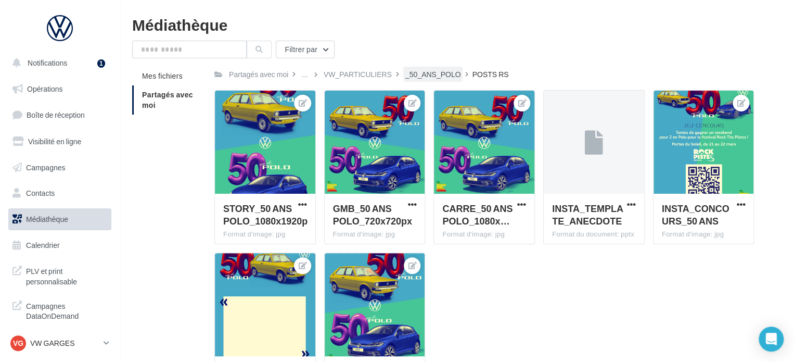
click at [424, 77] on div "_50_ANS_POLO" at bounding box center [434, 74] width 56 height 10
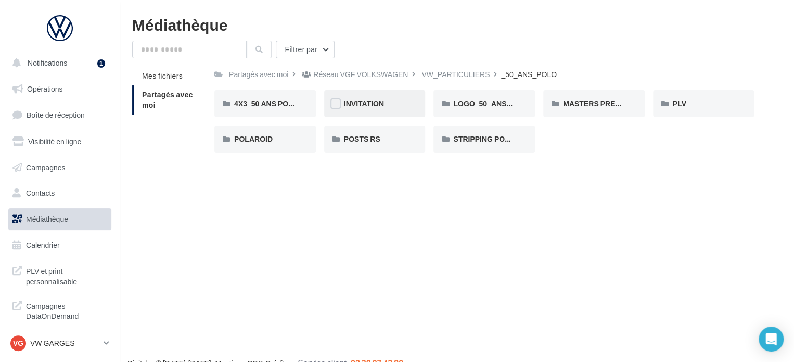
click at [386, 107] on div "INVITATION" at bounding box center [375, 103] width 62 height 10
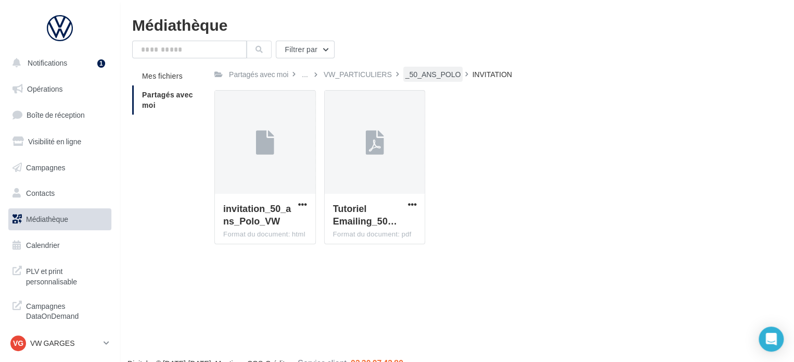
click at [419, 72] on div "_50_ANS_POLO" at bounding box center [434, 74] width 56 height 10
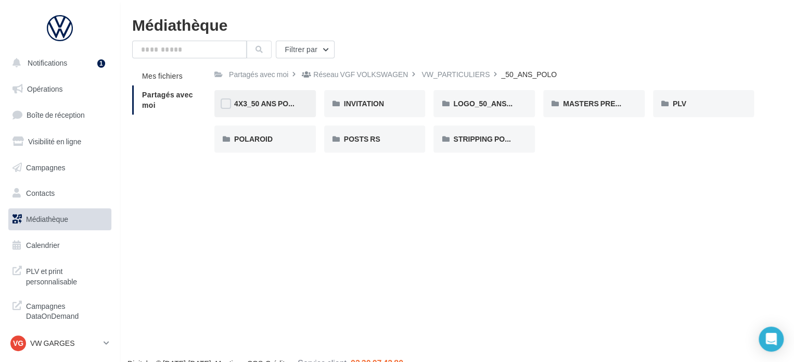
click at [282, 93] on div "4X3_50 ANS POLO" at bounding box center [265, 103] width 102 height 27
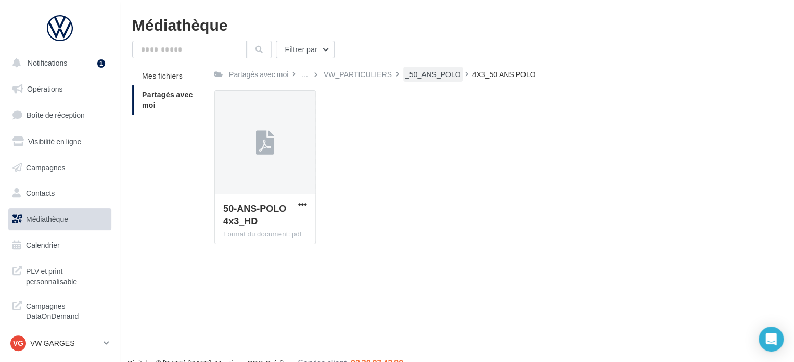
click at [434, 73] on div "_50_ANS_POLO" at bounding box center [434, 74] width 56 height 10
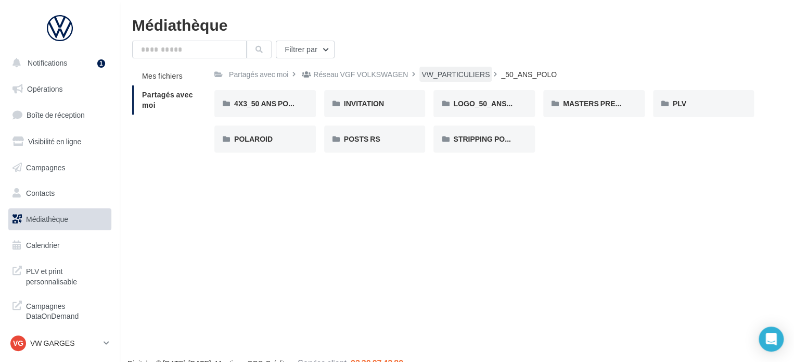
click at [449, 70] on div "VW_PARTICULIERS" at bounding box center [456, 74] width 68 height 10
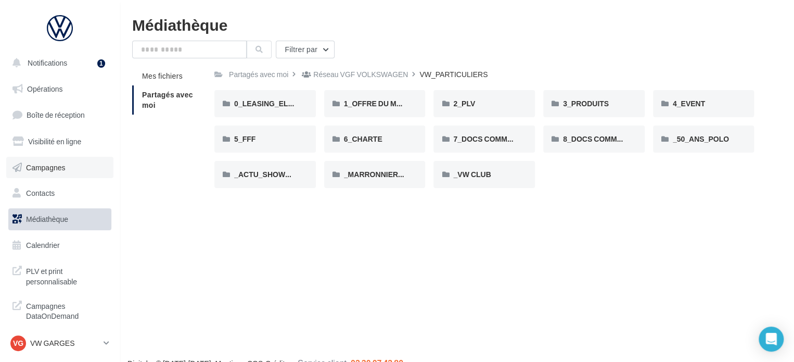
click at [46, 166] on span "Campagnes" at bounding box center [46, 166] width 40 height 9
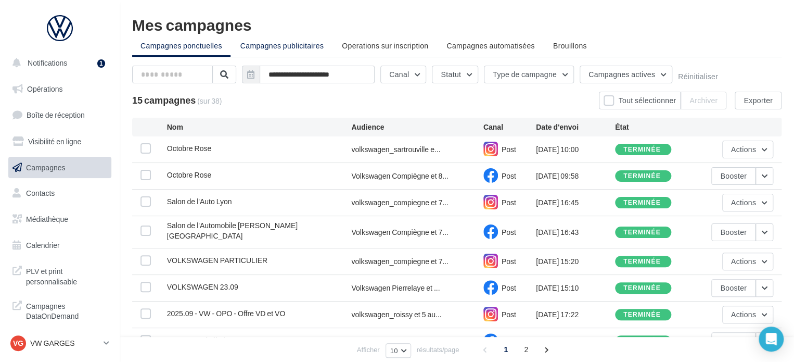
click at [283, 45] on span "Campagnes publicitaires" at bounding box center [282, 45] width 83 height 9
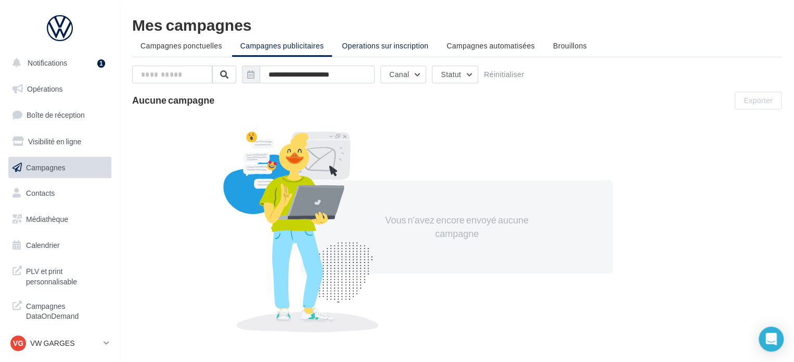
click at [362, 52] on li "Operations sur inscription" at bounding box center [385, 45] width 103 height 19
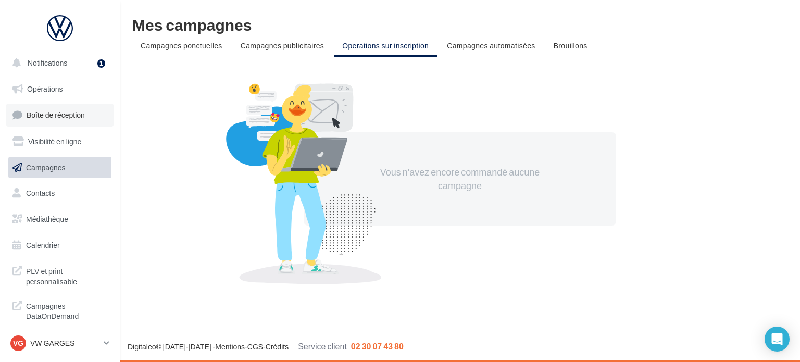
click at [62, 115] on span "Boîte de réception" at bounding box center [56, 114] width 58 height 9
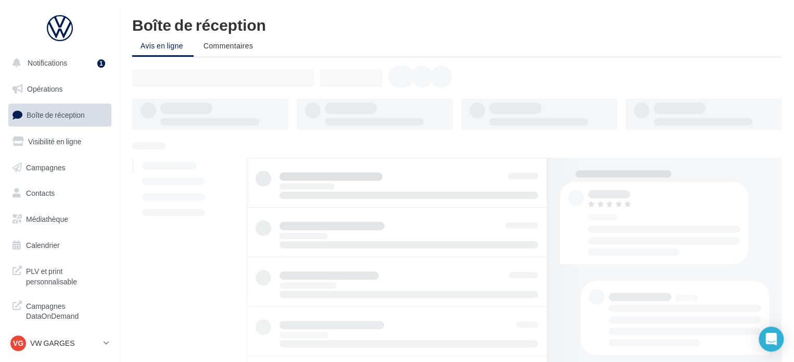
click at [44, 92] on span "Opérations" at bounding box center [44, 88] width 35 height 9
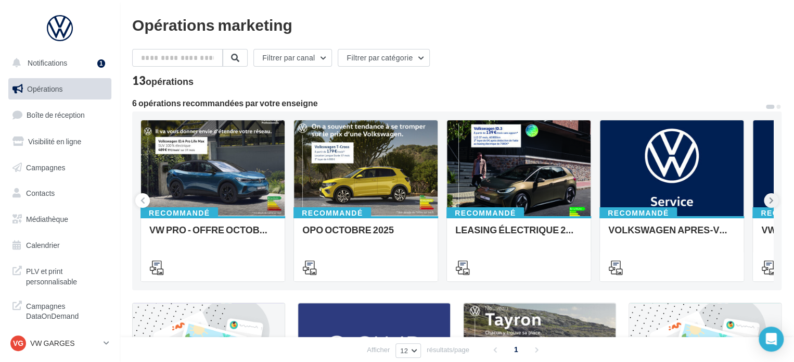
click at [769, 201] on icon at bounding box center [771, 200] width 5 height 10
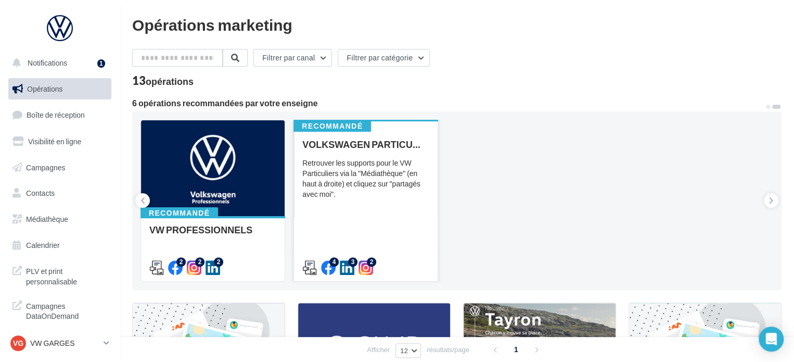
click at [327, 196] on div "Retrouver les supports pour le VW Particuliers via la "Médiathèque" (en haut à …" at bounding box center [365, 179] width 127 height 42
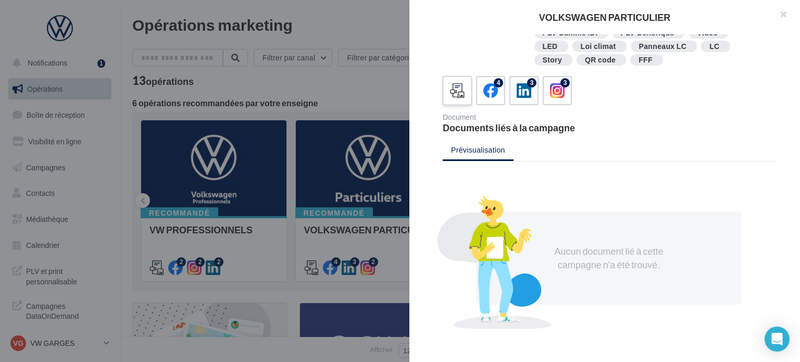
scroll to position [248, 0]
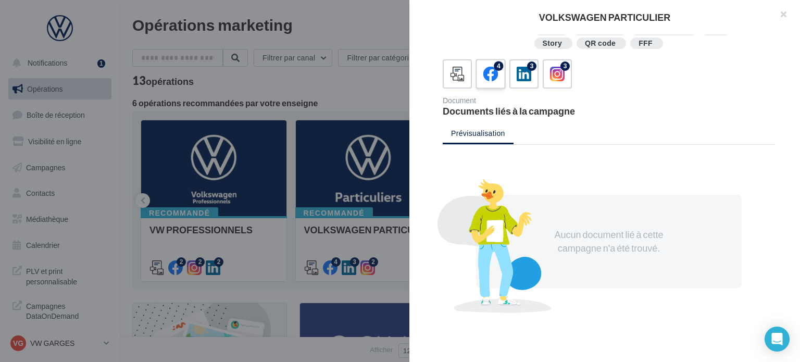
click at [487, 65] on div "4" at bounding box center [490, 74] width 19 height 19
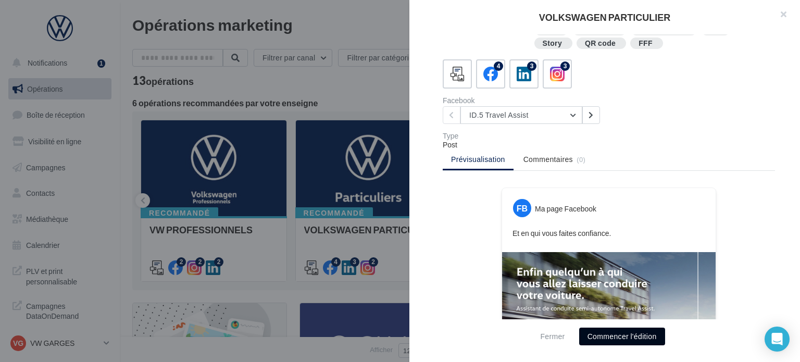
click at [600, 336] on button "Commencer l'édition" at bounding box center [622, 336] width 86 height 18
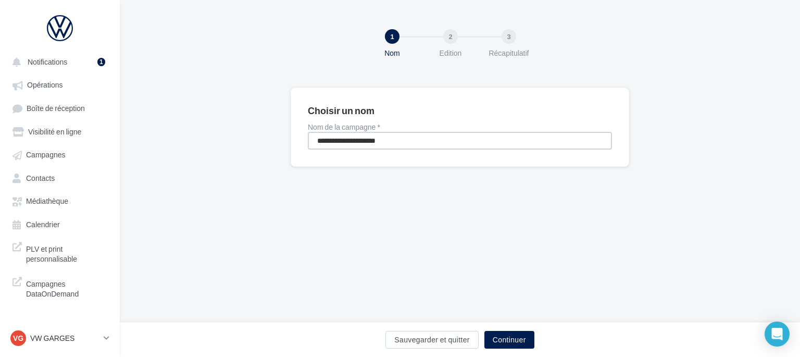
click at [341, 144] on input "**********" at bounding box center [460, 141] width 304 height 18
type input "**********"
click at [515, 344] on button "Continuer" at bounding box center [509, 340] width 50 height 18
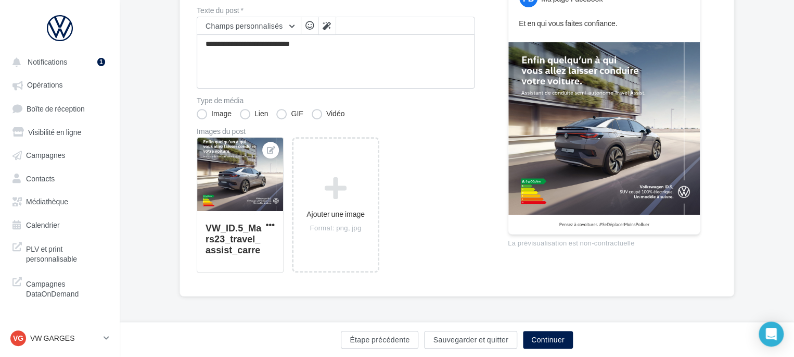
scroll to position [109, 0]
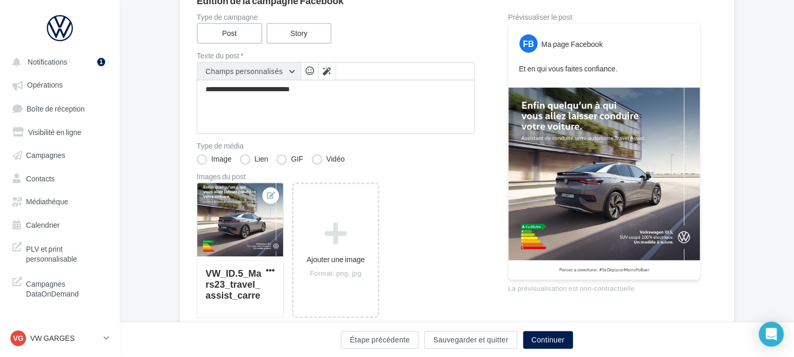
click at [254, 69] on span "Champs personnalisés" at bounding box center [245, 71] width 78 height 9
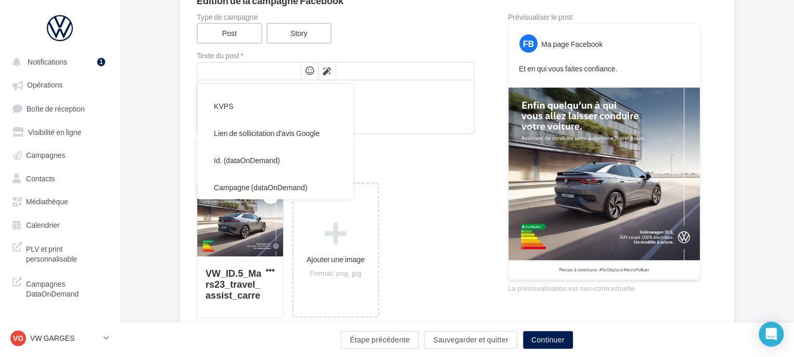
scroll to position [427, 0]
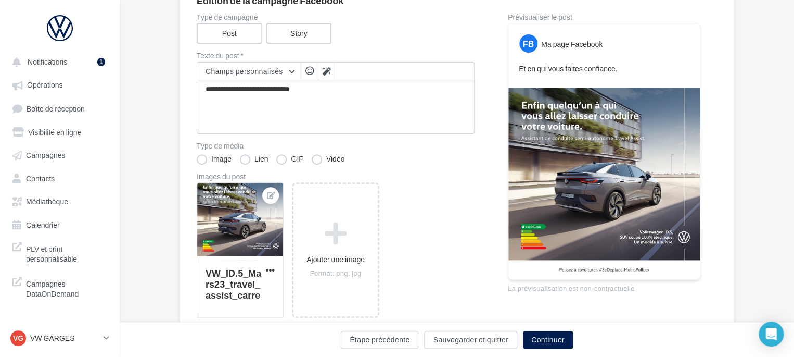
click at [428, 41] on div "Type de campagne Post Story" at bounding box center [336, 29] width 278 height 30
click at [531, 340] on button "Continuer" at bounding box center [548, 340] width 50 height 18
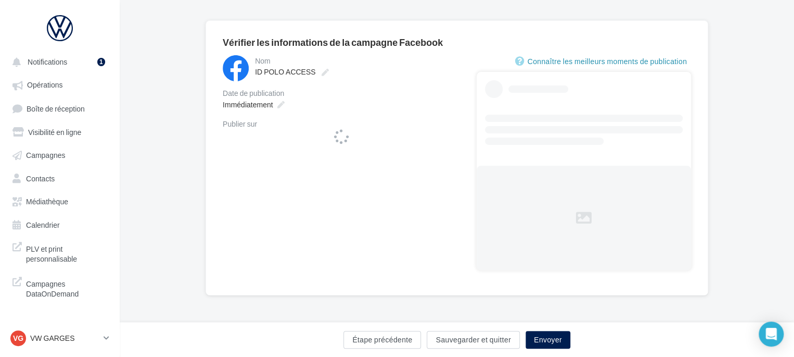
scroll to position [67, 0]
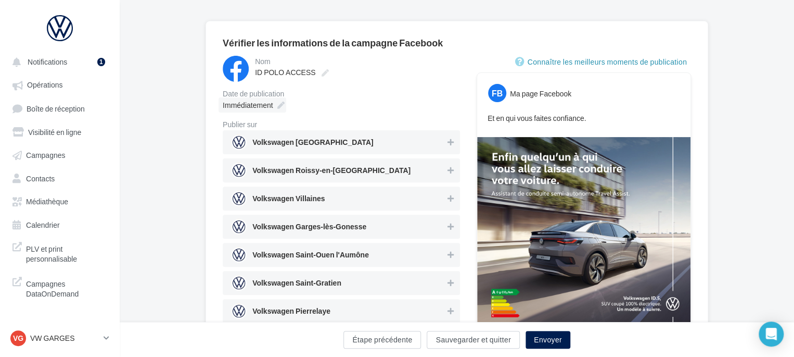
click at [277, 98] on div "Immédiatement" at bounding box center [253, 104] width 68 height 15
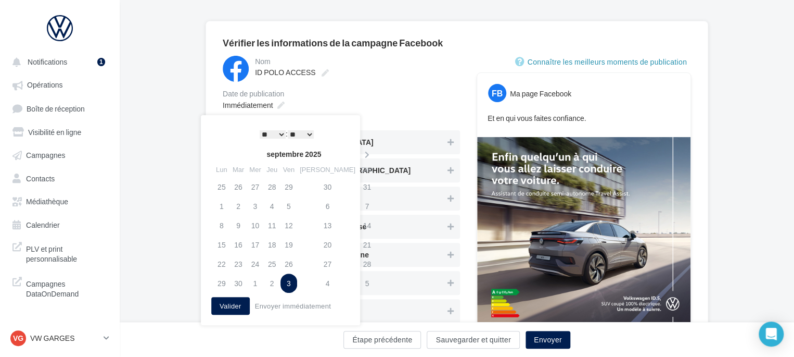
click at [373, 102] on div "Immédiatement" at bounding box center [341, 104] width 237 height 15
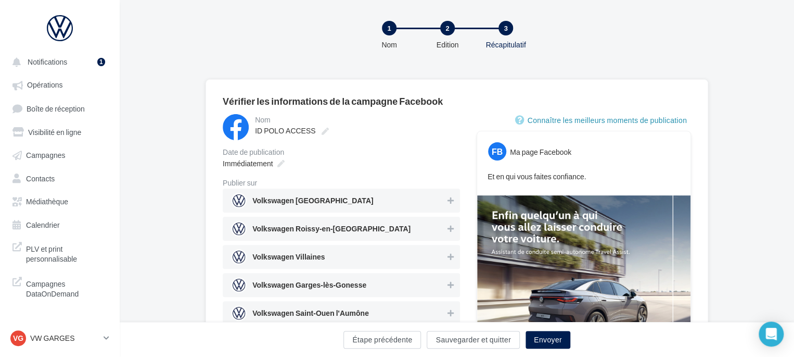
scroll to position [264, 0]
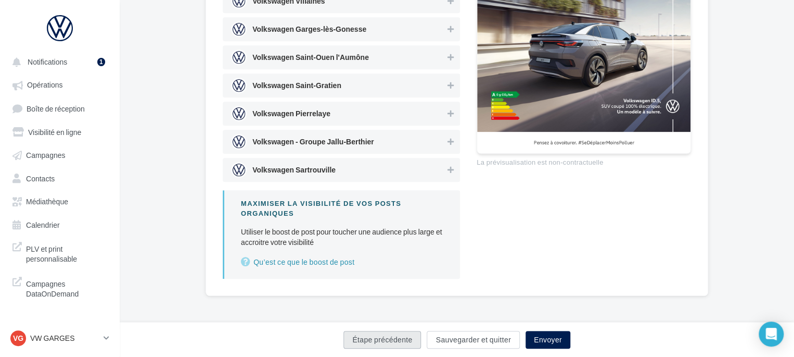
click at [396, 346] on button "Étape précédente" at bounding box center [383, 340] width 78 height 18
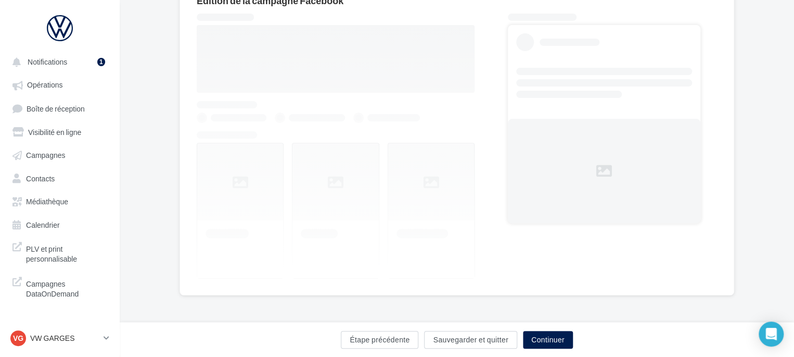
scroll to position [108, 0]
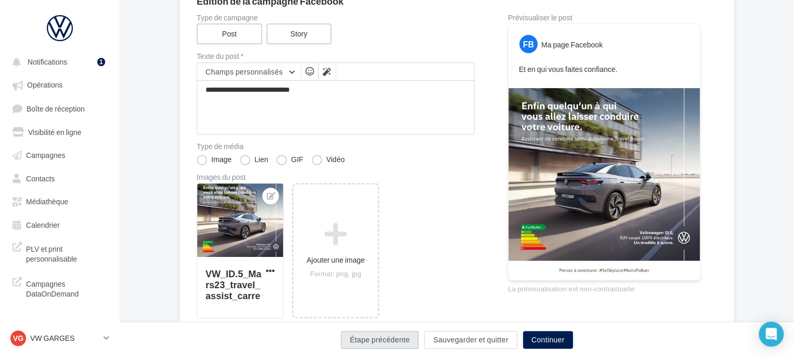
click at [396, 346] on button "Étape précédente" at bounding box center [380, 340] width 78 height 18
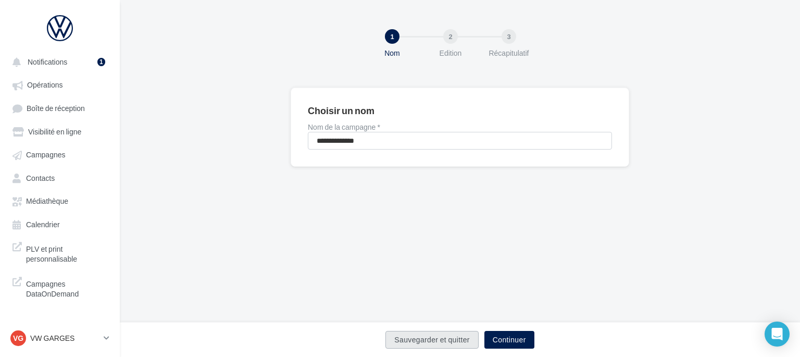
click at [396, 346] on button "Sauvegarder et quitter" at bounding box center [431, 340] width 93 height 18
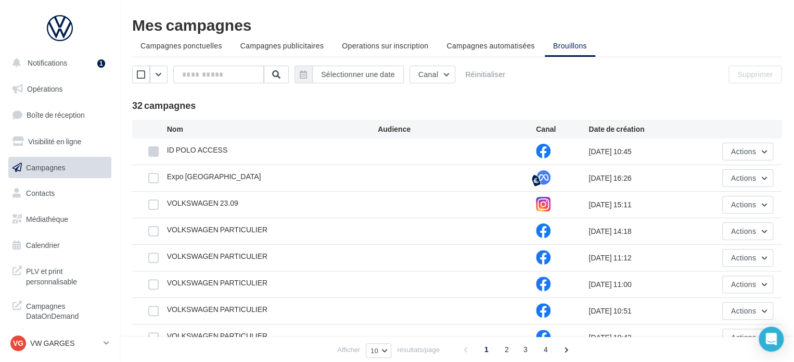
click at [153, 154] on label at bounding box center [153, 151] width 10 height 10
click at [74, 342] on p "VW GARGES" at bounding box center [64, 343] width 69 height 10
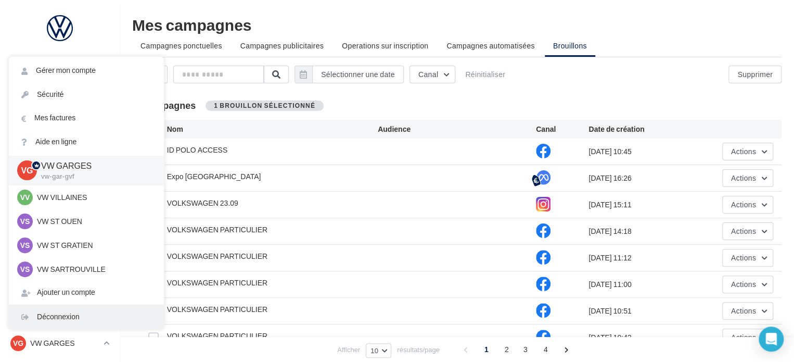
click at [71, 322] on div "Déconnexion" at bounding box center [86, 316] width 155 height 23
